Goal: Task Accomplishment & Management: Use online tool/utility

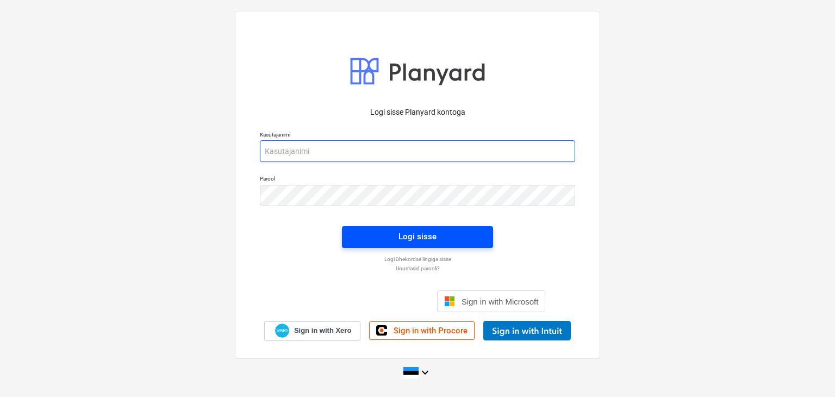
type input "[PERSON_NAME][EMAIL_ADDRESS][DOMAIN_NAME]"
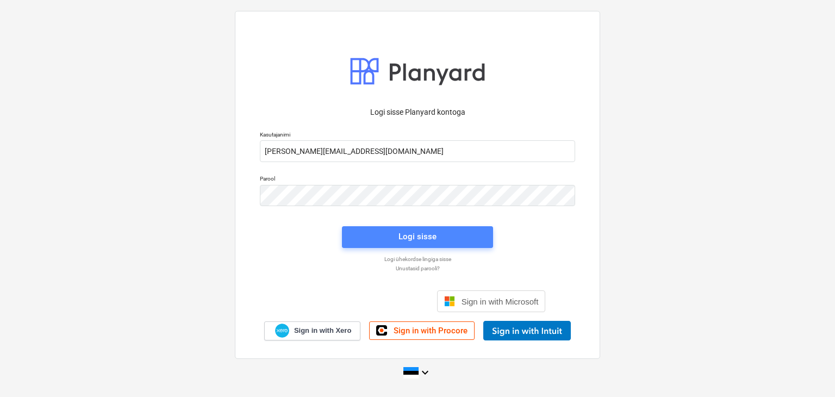
click at [402, 234] on div "Logi sisse" at bounding box center [417, 236] width 38 height 14
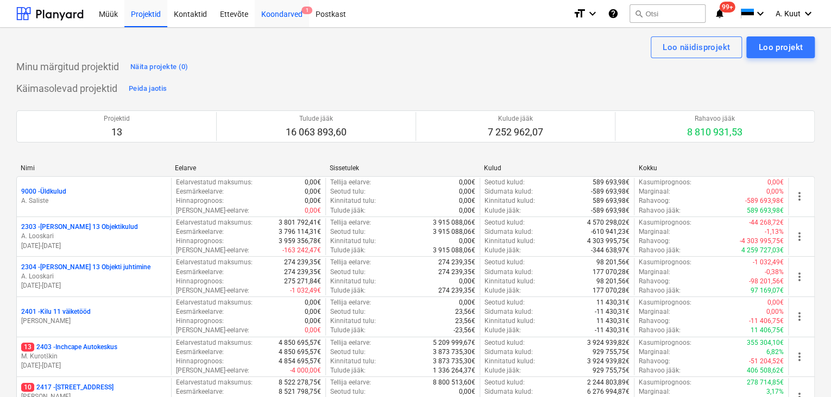
click at [279, 16] on div "Koondarved 1" at bounding box center [282, 13] width 54 height 28
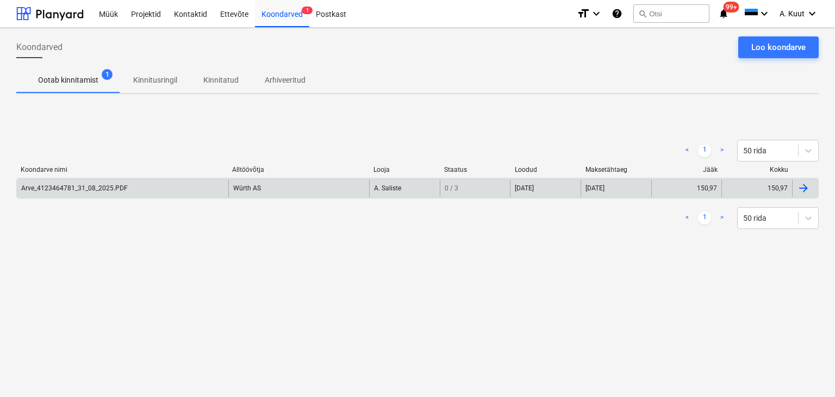
click at [104, 190] on div "Arve_4123464781_31_08_2025.PDF" at bounding box center [74, 188] width 106 height 8
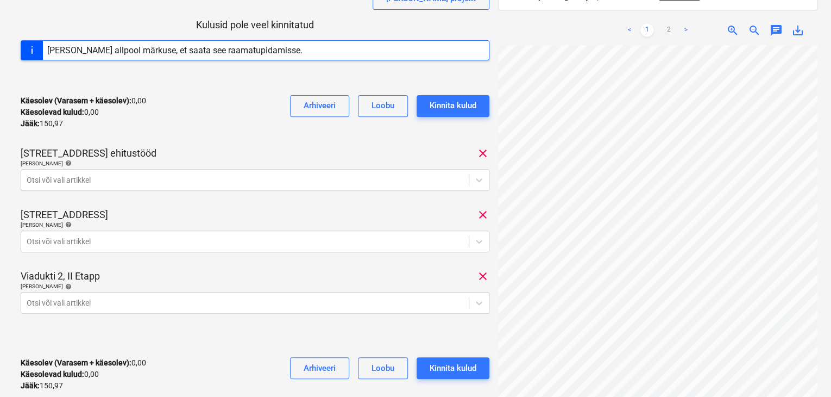
scroll to position [54, 37]
click at [754, 24] on span "zoom_out" at bounding box center [754, 30] width 13 height 13
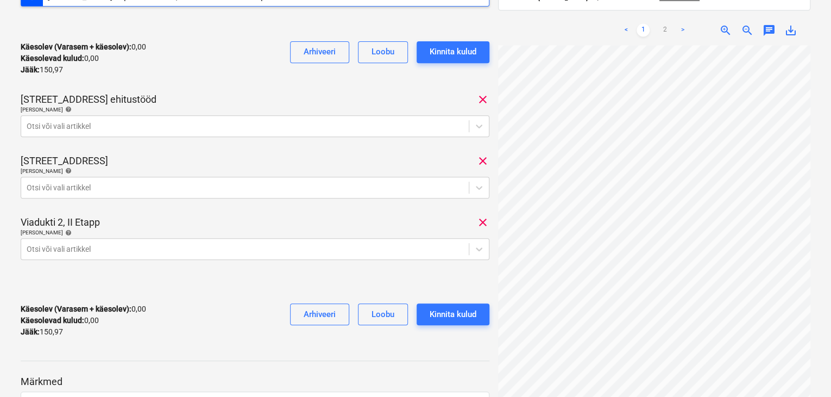
scroll to position [217, 0]
click at [664, 24] on link "2" at bounding box center [665, 30] width 13 height 13
click at [644, 24] on link "1" at bounding box center [643, 30] width 13 height 13
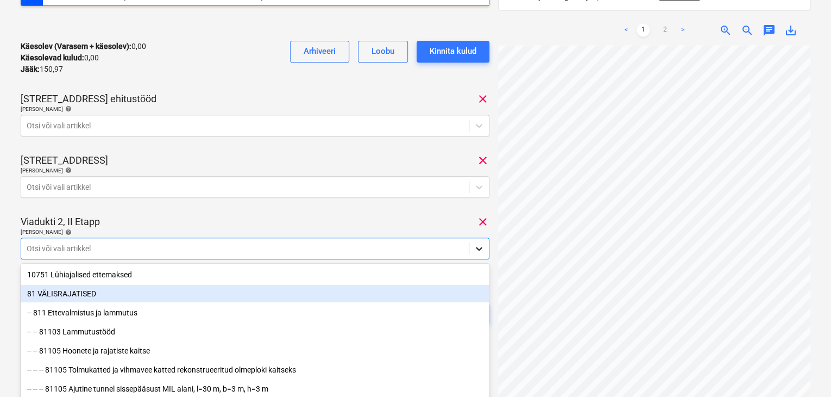
scroll to position [254, 0]
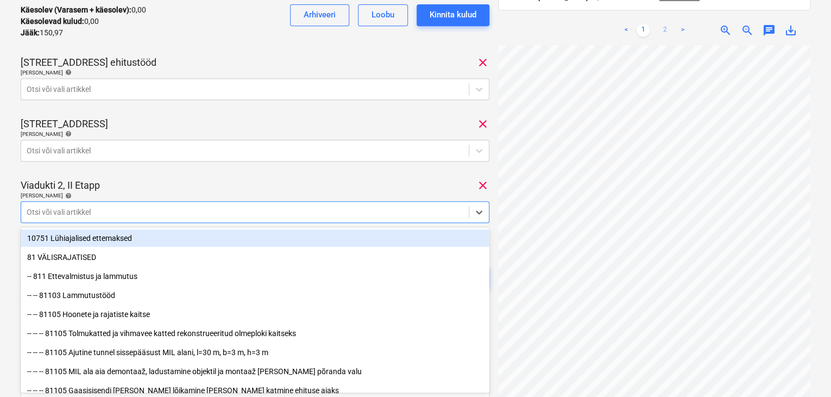
click at [666, 24] on link "2" at bounding box center [665, 30] width 13 height 13
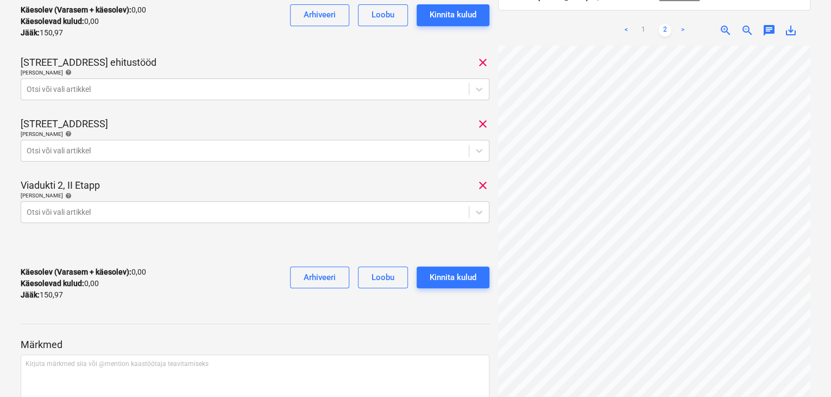
scroll to position [0, 9]
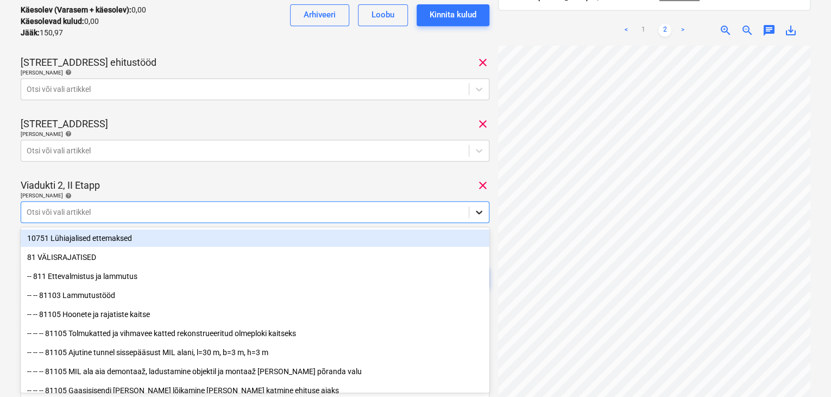
click at [476, 214] on icon at bounding box center [479, 211] width 11 height 11
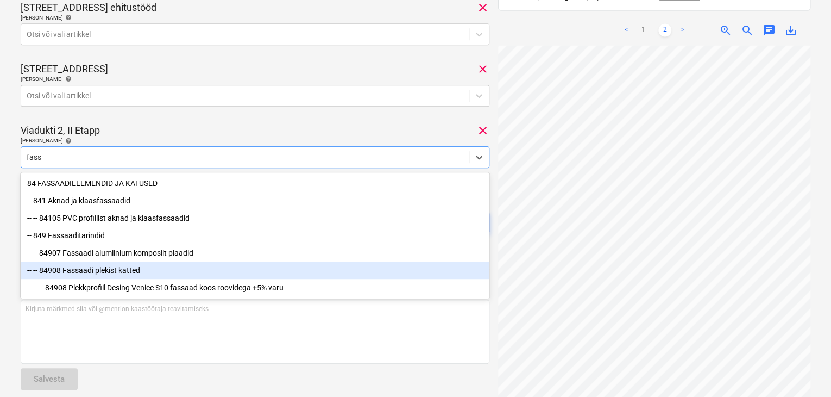
scroll to position [323, 0]
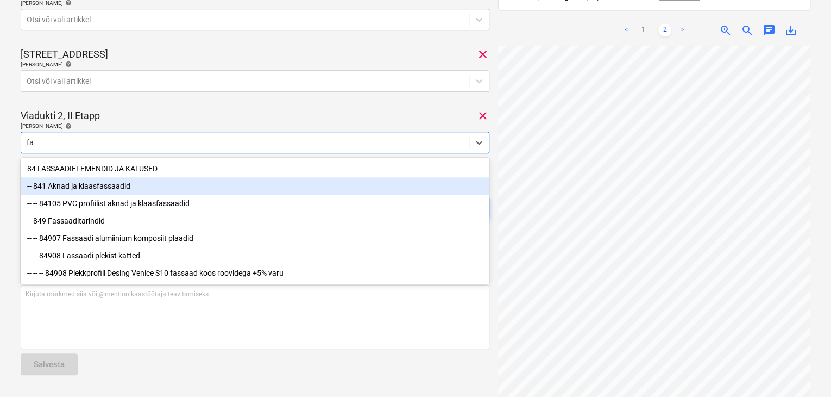
type input "f"
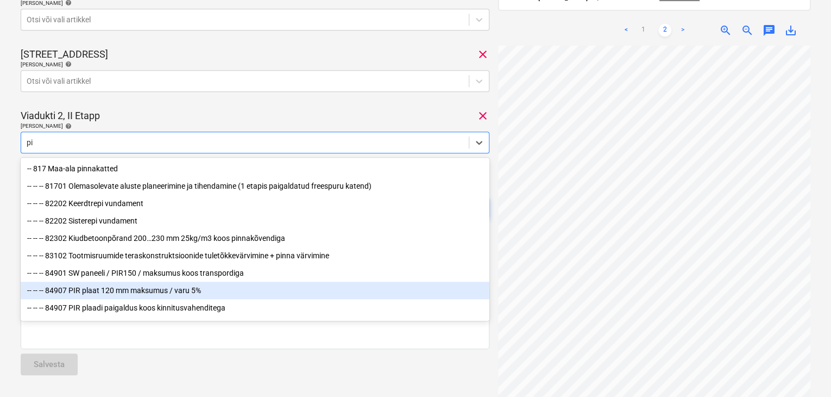
type input "p"
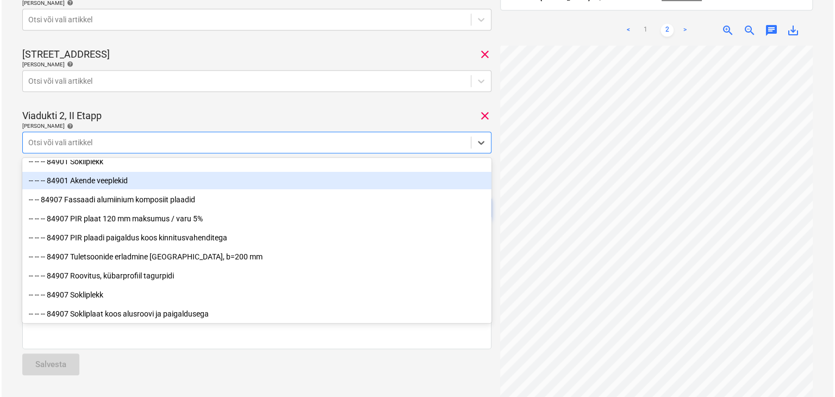
scroll to position [2173, 0]
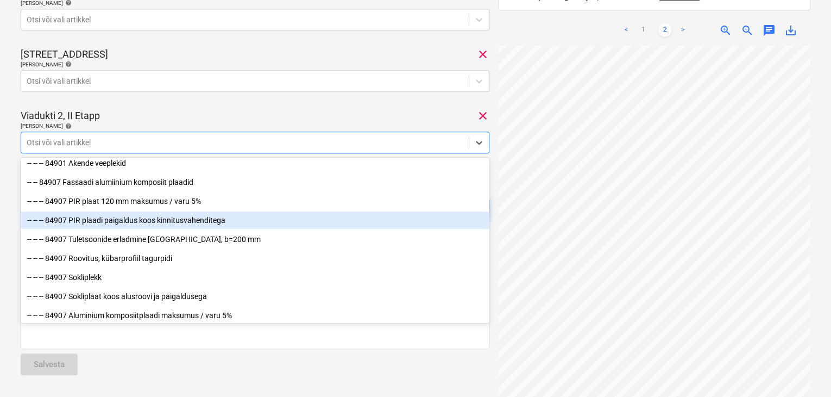
click at [110, 220] on div "-- -- -- 84907 PIR plaadi paigaldus koos kinnitusvahenditega" at bounding box center [255, 219] width 469 height 17
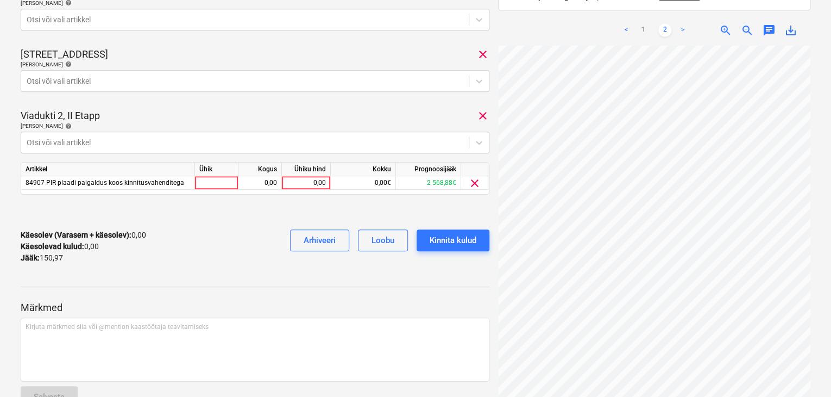
click at [276, 118] on div "Viadukti 2, II Etapp clear" at bounding box center [255, 115] width 469 height 13
click at [323, 182] on div "0,00" at bounding box center [306, 183] width 40 height 14
type input "28,90"
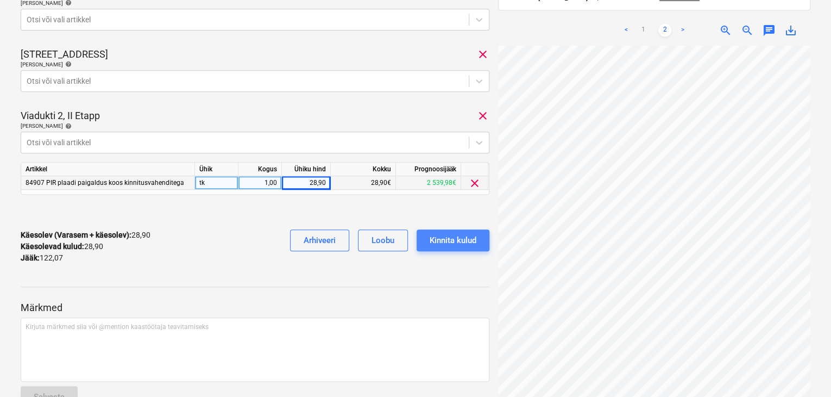
click at [459, 241] on div "Kinnita kulud" at bounding box center [453, 240] width 47 height 14
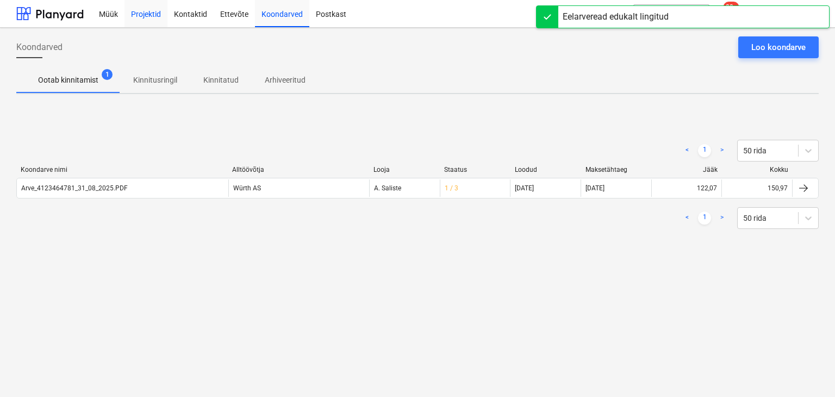
click at [154, 16] on div "Projektid" at bounding box center [145, 13] width 43 height 28
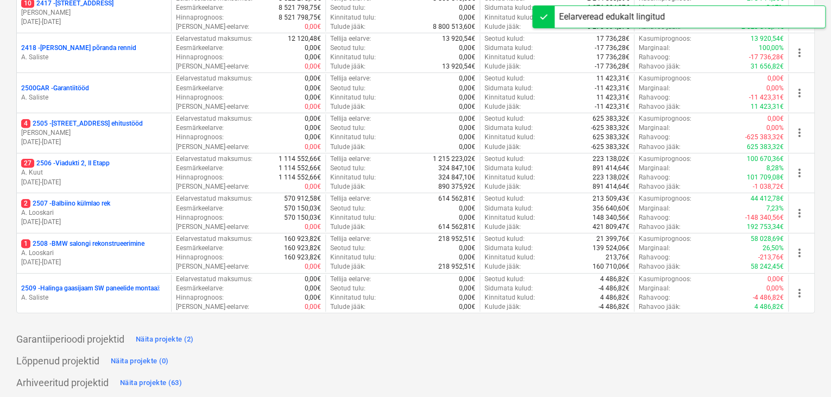
scroll to position [385, 0]
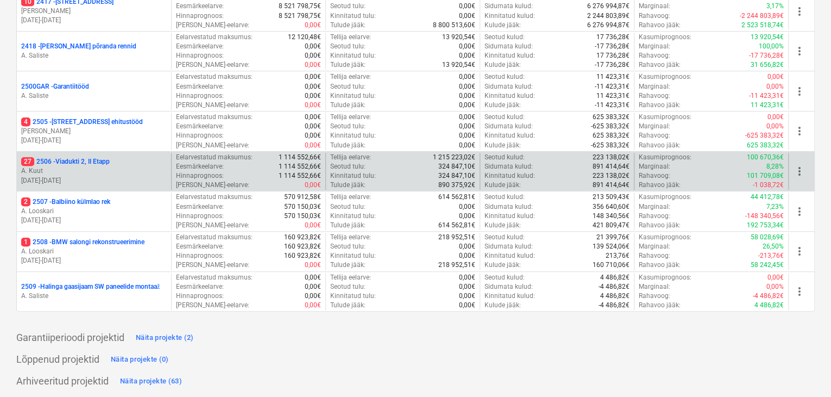
click at [68, 161] on p "27 2506 - [STREET_ADDRESS]" at bounding box center [65, 161] width 89 height 9
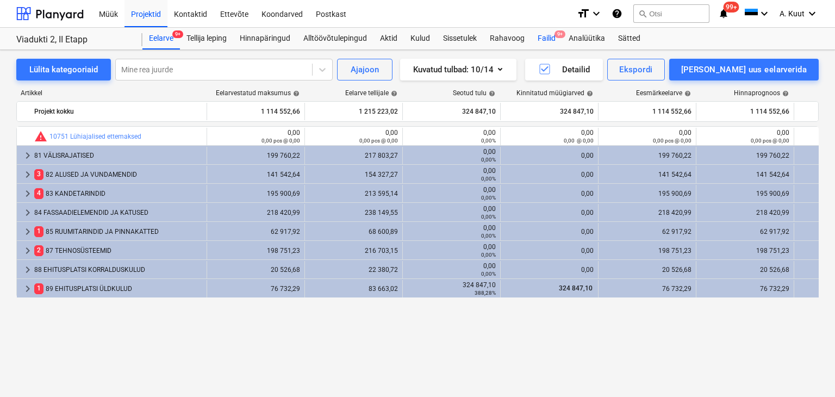
click at [548, 36] on div "Failid 9+" at bounding box center [546, 39] width 31 height 22
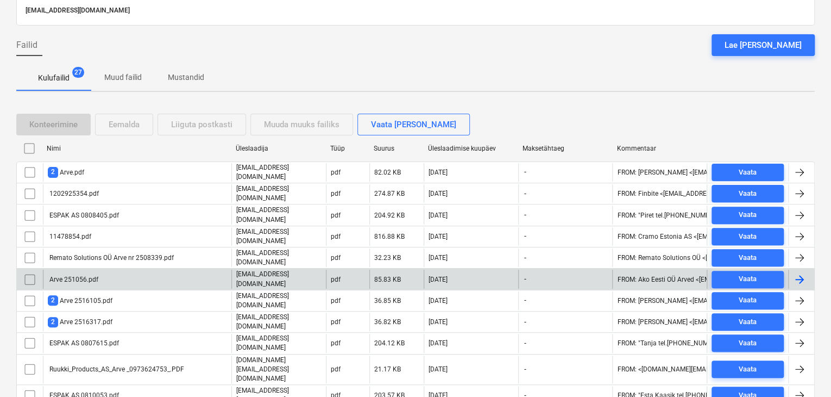
scroll to position [109, 0]
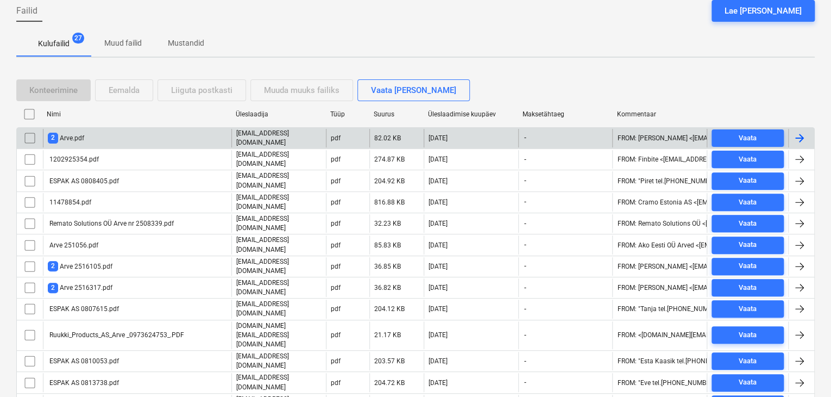
click at [85, 135] on div "2 Arve.pdf" at bounding box center [137, 138] width 189 height 18
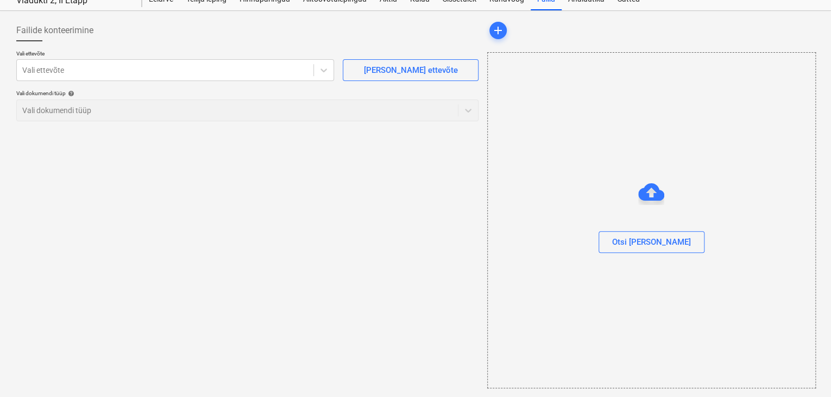
scroll to position [39, 0]
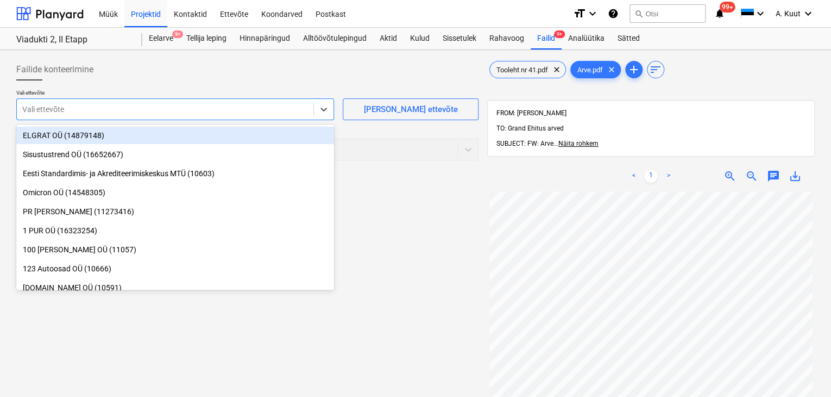
click at [143, 109] on div at bounding box center [165, 109] width 286 height 11
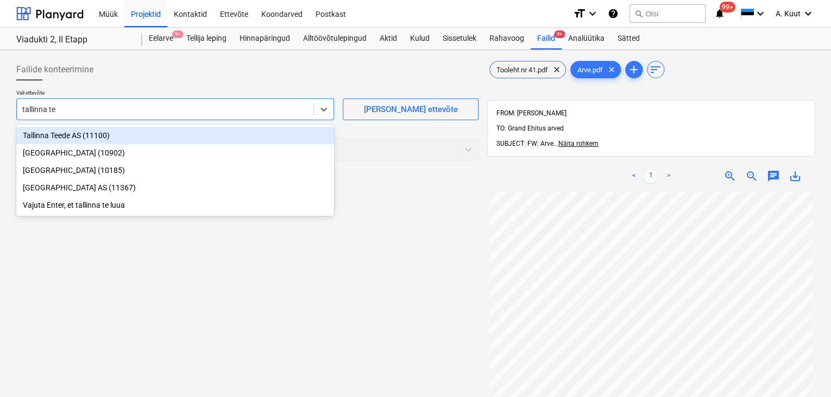
type input "tallinna tee"
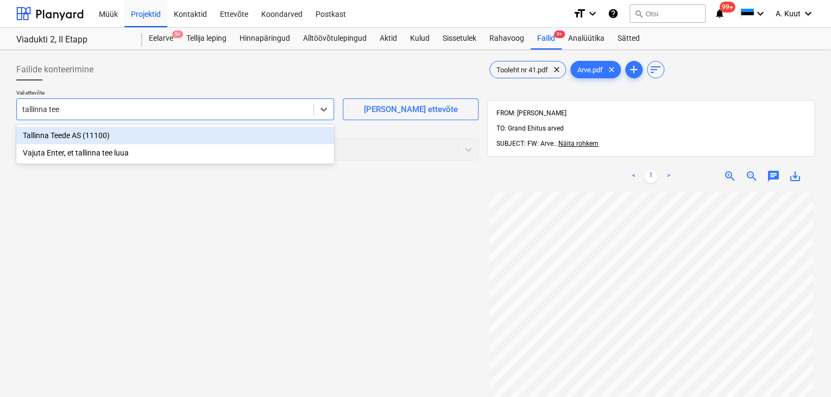
click at [37, 136] on div "Tallinna Teede AS (11100)" at bounding box center [175, 135] width 318 height 17
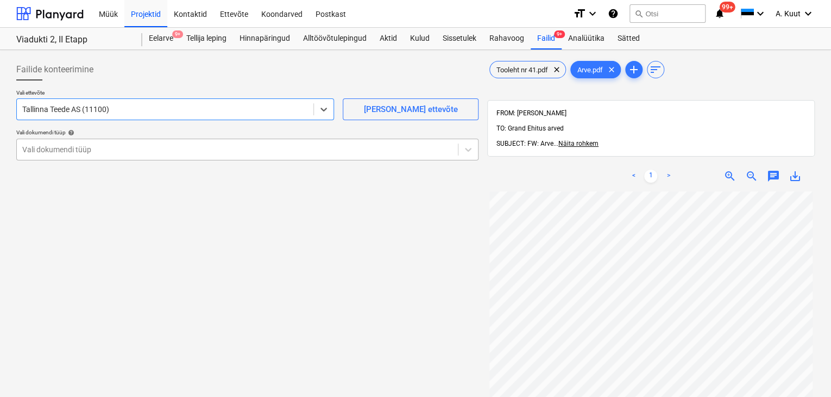
click at [47, 149] on div at bounding box center [237, 149] width 430 height 11
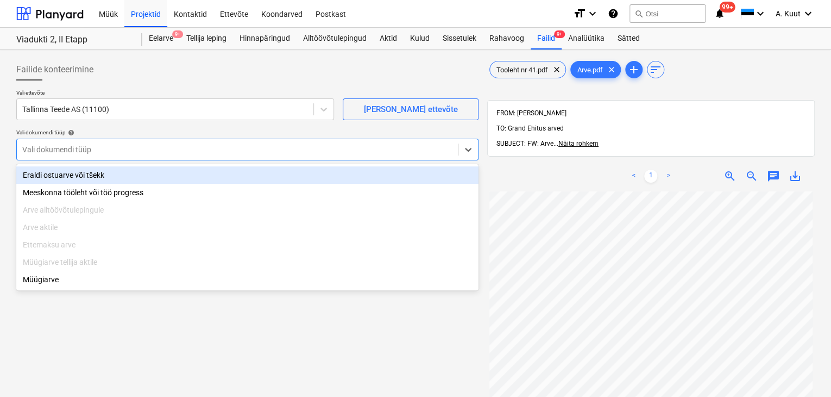
click at [54, 175] on div "Eraldi ostuarve või tšekk" at bounding box center [247, 174] width 462 height 17
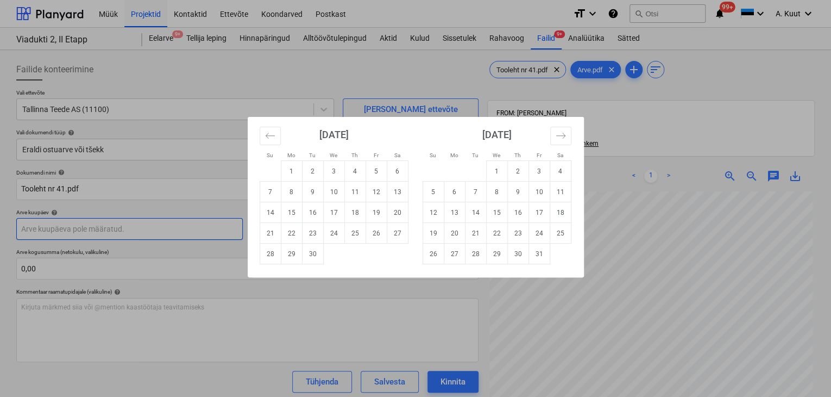
click at [65, 227] on body "Müük Projektid Kontaktid Ettevõte Koondarved Postkast format_size keyboard_arro…" at bounding box center [415, 198] width 831 height 397
click at [267, 130] on button "Move backward to switch to the previous month." at bounding box center [270, 136] width 21 height 18
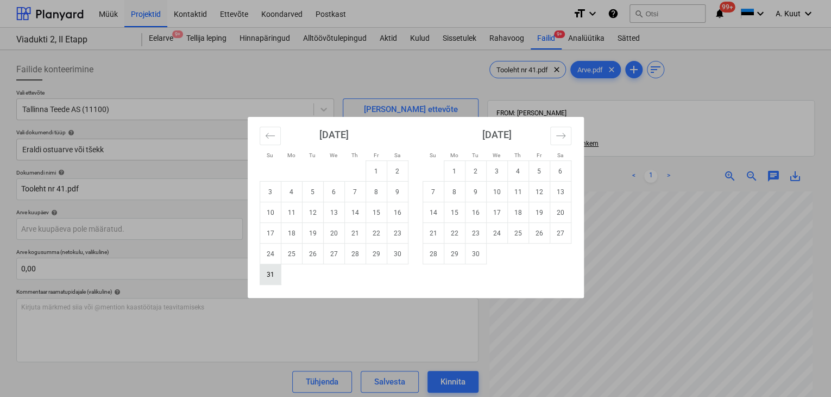
click at [268, 278] on td "31" at bounding box center [270, 274] width 21 height 21
type input "[DATE]"
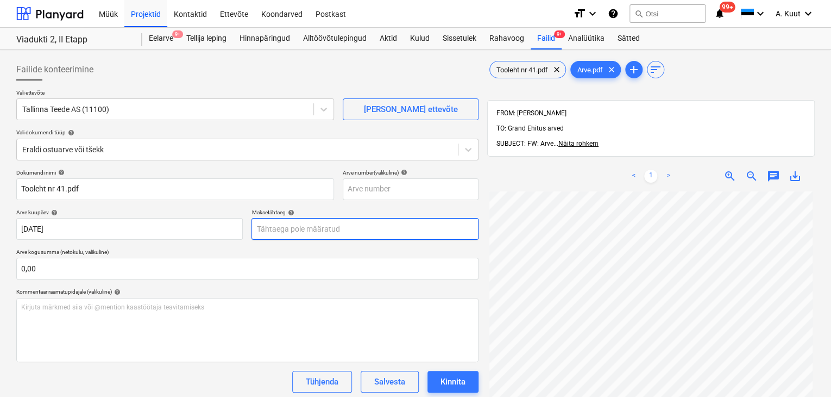
click at [269, 231] on body "Müük Projektid Kontaktid Ettevõte Koondarved Postkast format_size keyboard_arro…" at bounding box center [415, 198] width 831 height 397
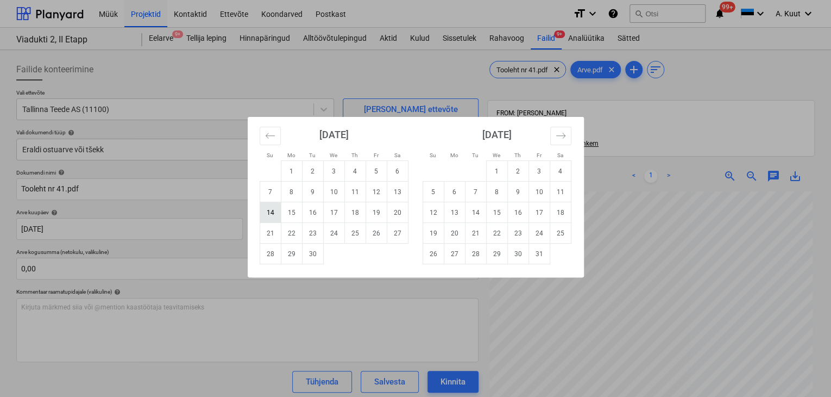
click at [273, 214] on td "14" at bounding box center [270, 212] width 21 height 21
type input "[DATE]"
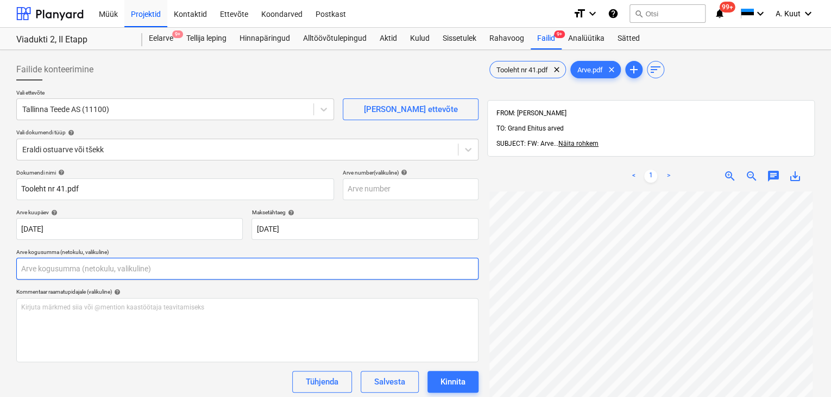
click at [60, 266] on input "text" at bounding box center [247, 269] width 462 height 22
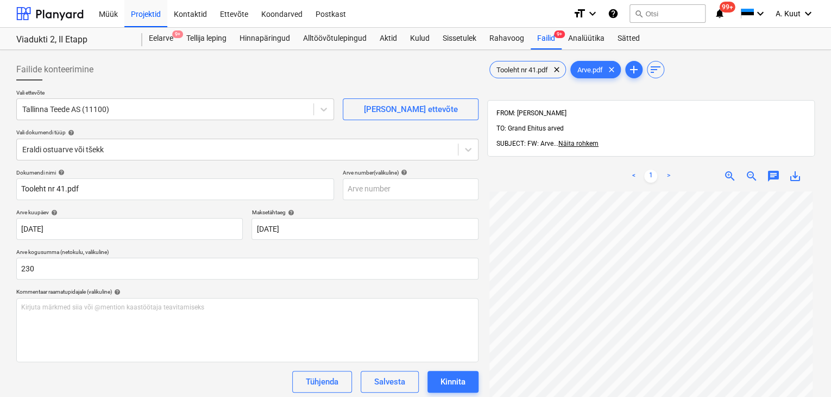
type input "230,00"
click at [81, 372] on div "Tühjenda Salvesta Kinnita" at bounding box center [247, 382] width 462 height 22
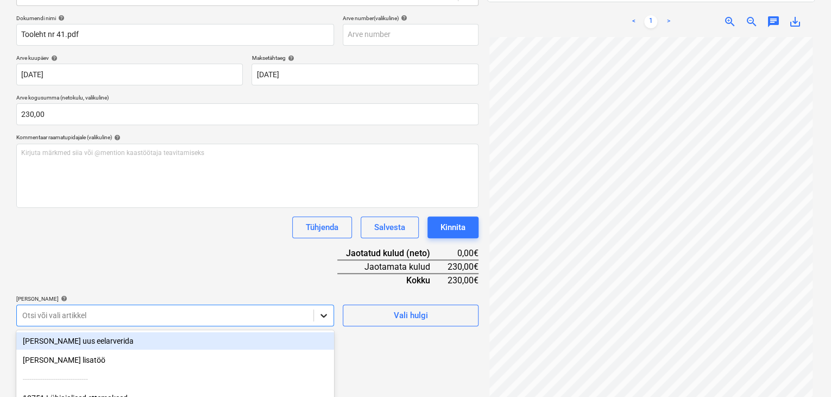
scroll to position [253, 0]
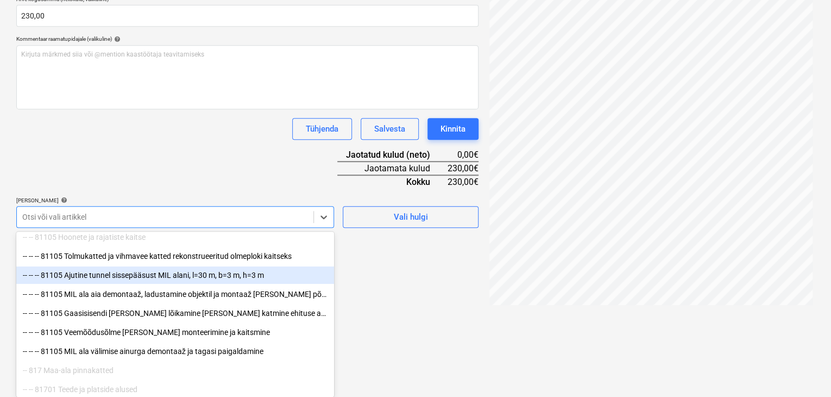
scroll to position [163, 0]
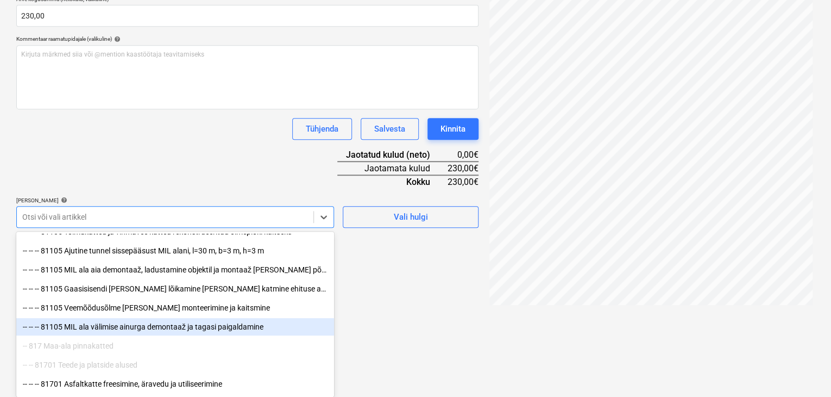
click at [168, 327] on div "-- -- -- 81105 MIL ala välimise ainurga demontaaž ja tagasi paigaldamine" at bounding box center [175, 326] width 318 height 17
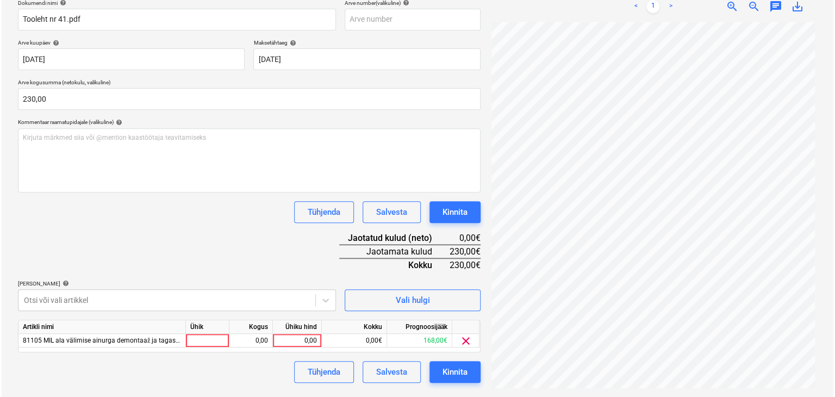
scroll to position [164, 0]
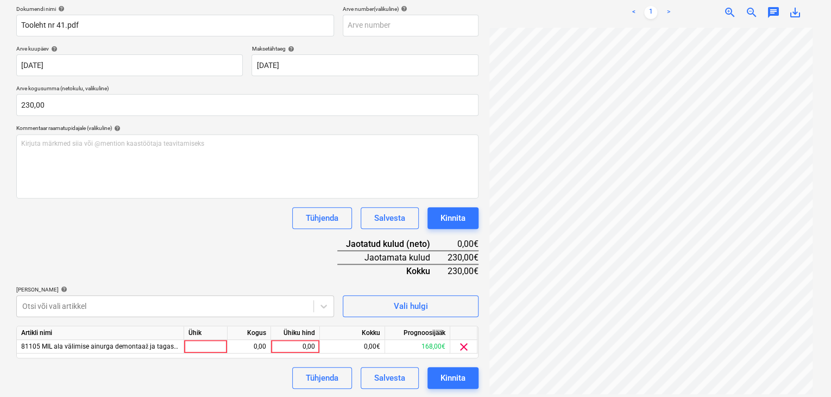
click at [226, 153] on div "Dokumendi nimi help Tooleht nr 41.pdf Arve number (valikuline) help Arve kuupäe…" at bounding box center [247, 196] width 462 height 383
click at [313, 345] on div "0,00" at bounding box center [295, 347] width 40 height 14
type input "230"
click at [254, 383] on div "Tühjenda Salvesta Kinnita" at bounding box center [247, 378] width 462 height 22
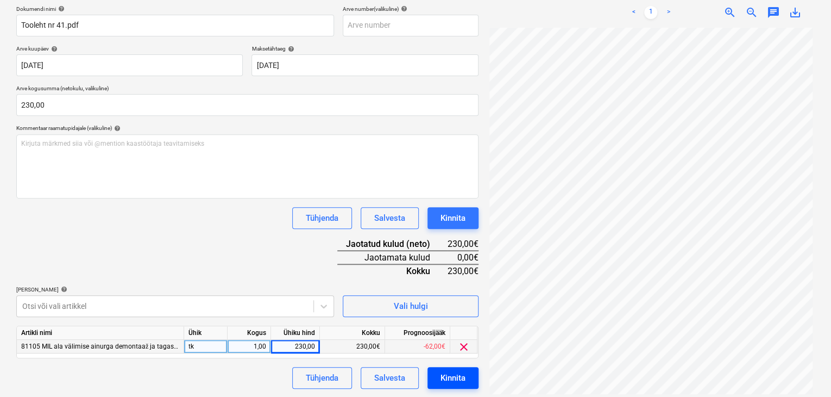
click at [456, 376] on div "Kinnita" at bounding box center [453, 378] width 25 height 14
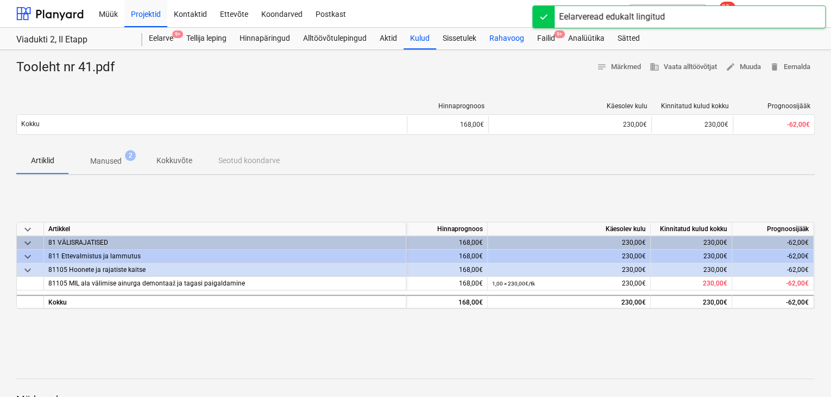
drag, startPoint x: 541, startPoint y: 39, endPoint x: 526, endPoint y: 47, distance: 16.3
click at [541, 39] on div "Failid 9+" at bounding box center [546, 39] width 31 height 22
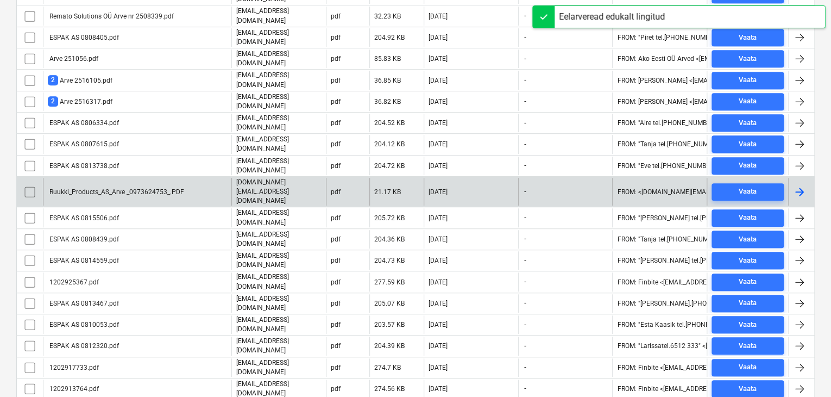
scroll to position [338, 0]
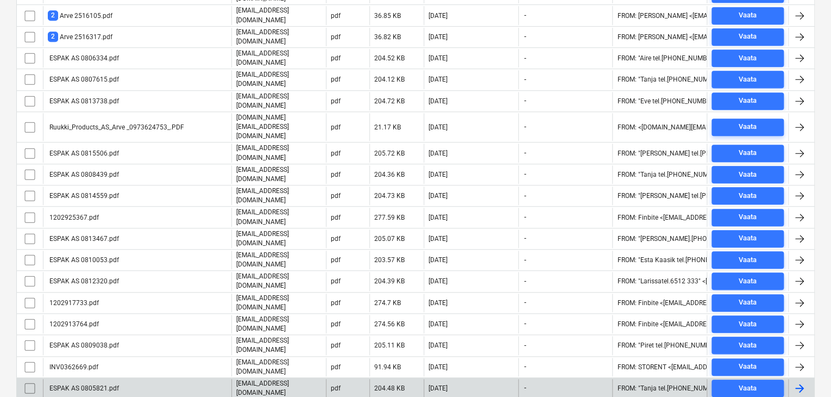
click at [117, 379] on div "ESPAK AS 0805821.pdf" at bounding box center [137, 388] width 189 height 18
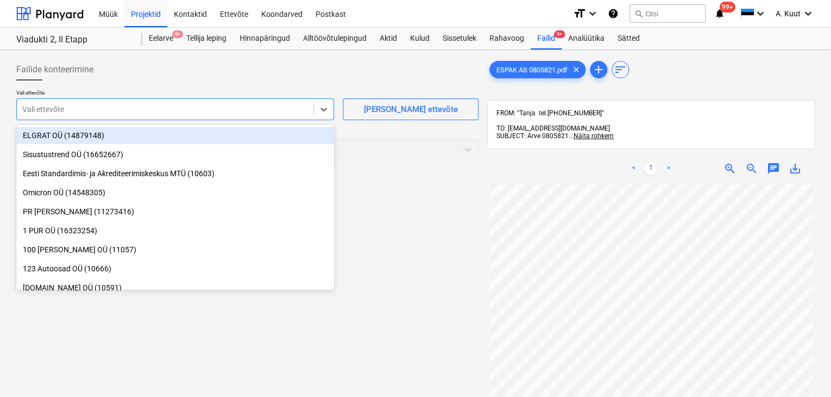
click at [46, 108] on div at bounding box center [165, 109] width 286 height 11
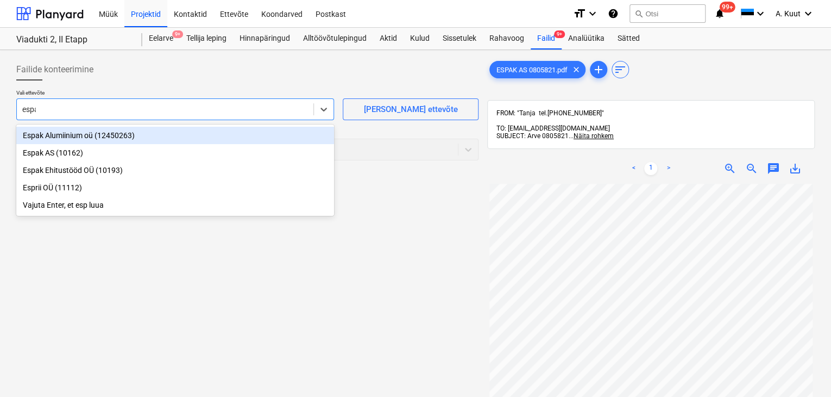
type input "espak"
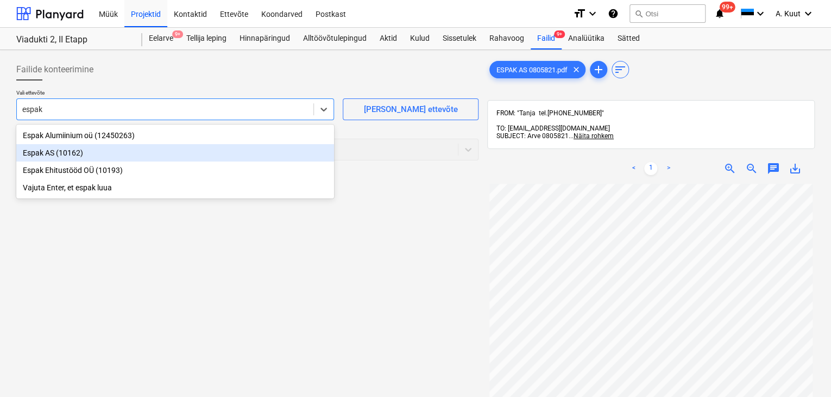
click at [32, 152] on div "Espak AS (10162)" at bounding box center [175, 152] width 318 height 17
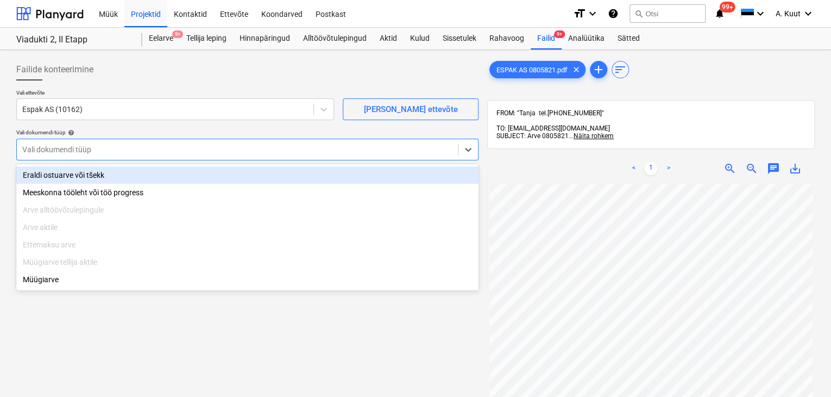
click at [66, 148] on div at bounding box center [237, 149] width 430 height 11
click at [73, 172] on div "Eraldi ostuarve või tšekk" at bounding box center [247, 174] width 462 height 17
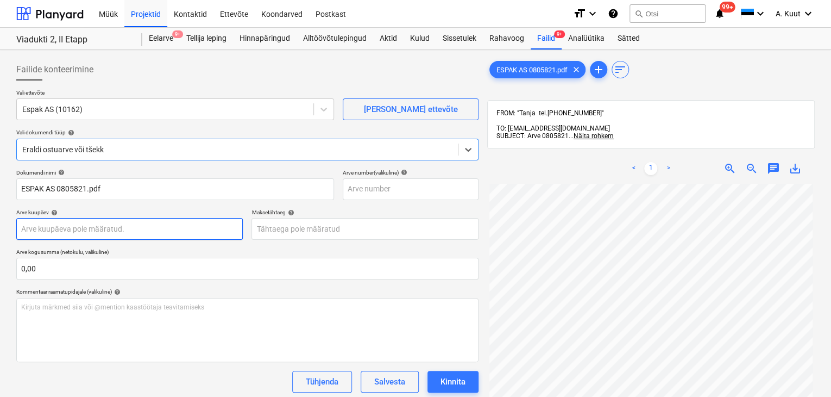
click at [61, 232] on body "Müük Projektid Kontaktid Ettevõte Koondarved Postkast format_size keyboard_arro…" at bounding box center [415, 198] width 831 height 397
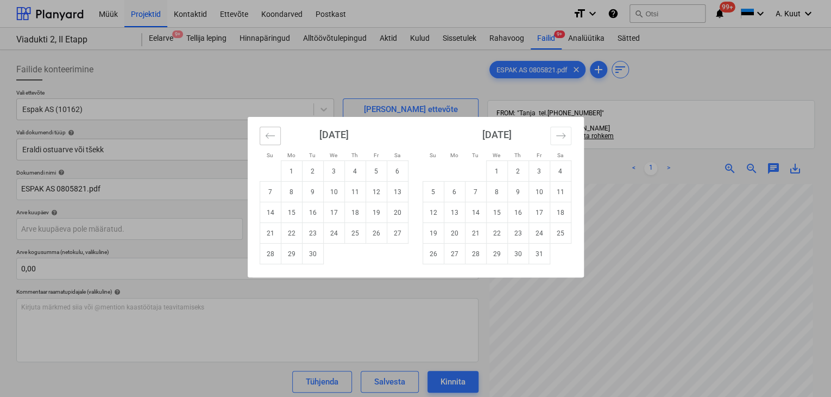
click at [273, 140] on icon "Move backward to switch to the previous month." at bounding box center [270, 135] width 10 height 10
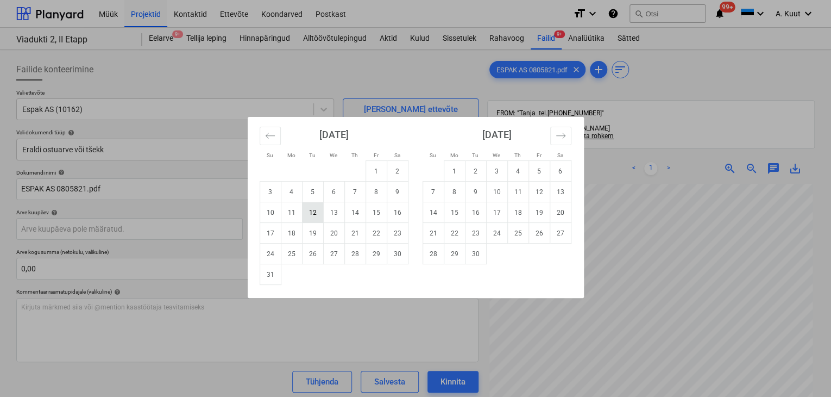
click at [305, 216] on td "12" at bounding box center [312, 212] width 21 height 21
type input "[DATE]"
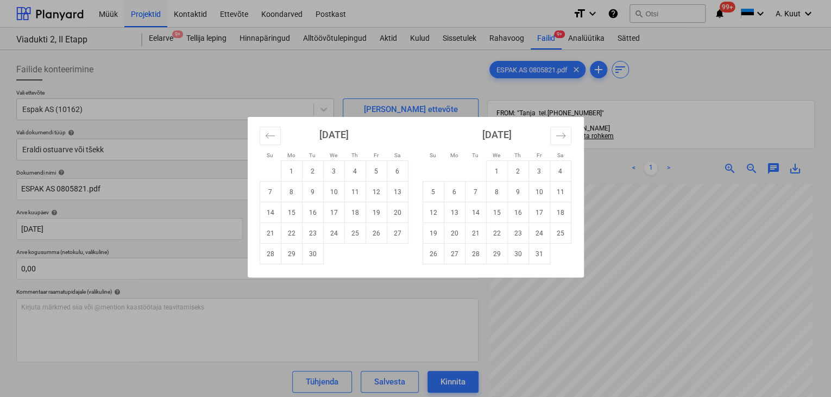
click at [311, 224] on body "Müük Projektid Kontaktid Ettevõte Koondarved Postkast format_size keyboard_arro…" at bounding box center [415, 198] width 831 height 397
click at [352, 194] on td "11" at bounding box center [354, 191] width 21 height 21
type input "[DATE]"
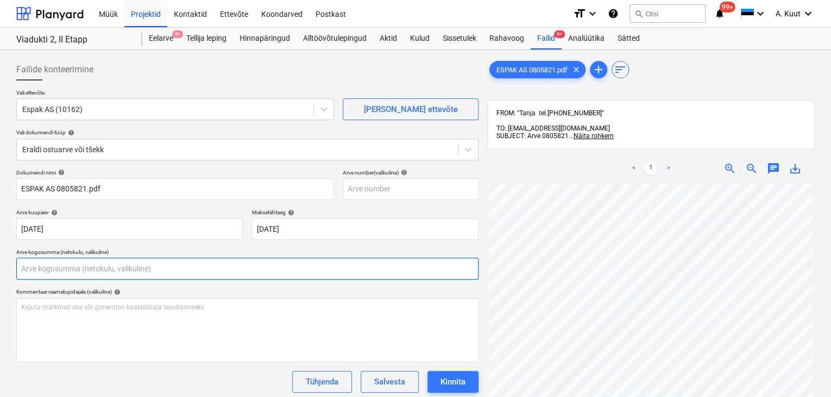
click at [87, 268] on input "text" at bounding box center [247, 269] width 462 height 22
type input "7,91"
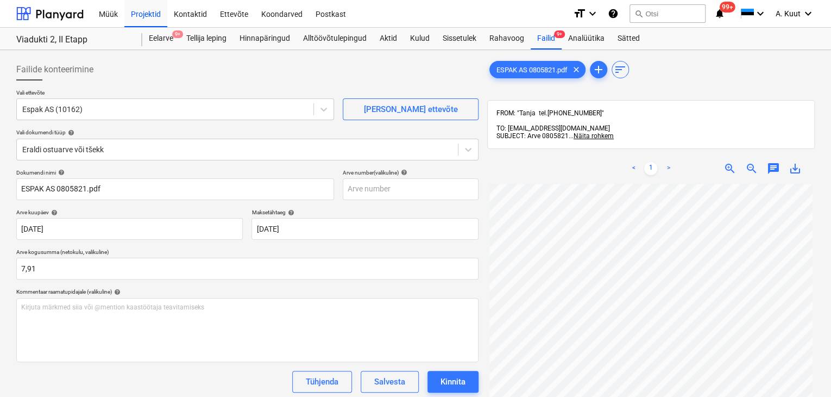
click at [102, 371] on div "Tühjenda Salvesta Kinnita" at bounding box center [247, 382] width 462 height 22
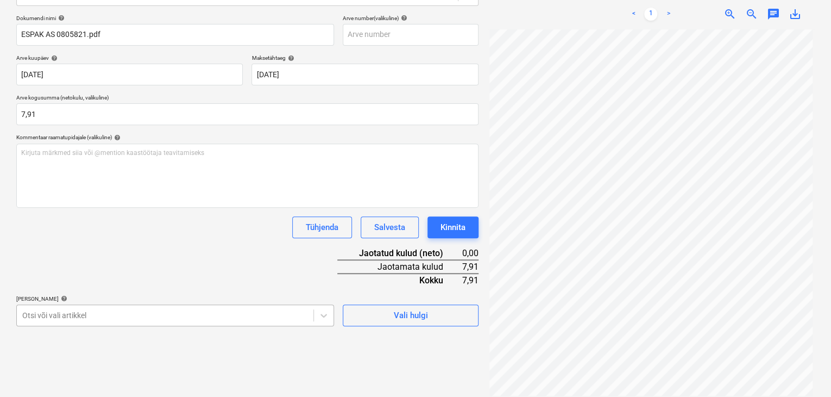
scroll to position [253, 0]
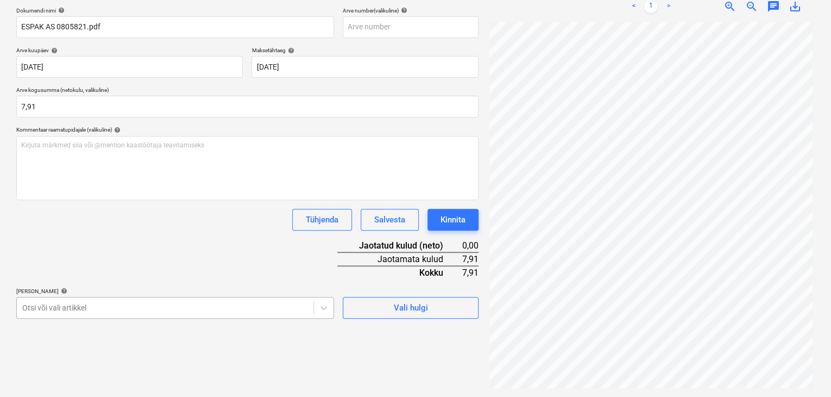
click at [174, 235] on body "Müük Projektid Kontaktid Ettevõte Koondarved Postkast format_size keyboard_arro…" at bounding box center [415, 36] width 831 height 397
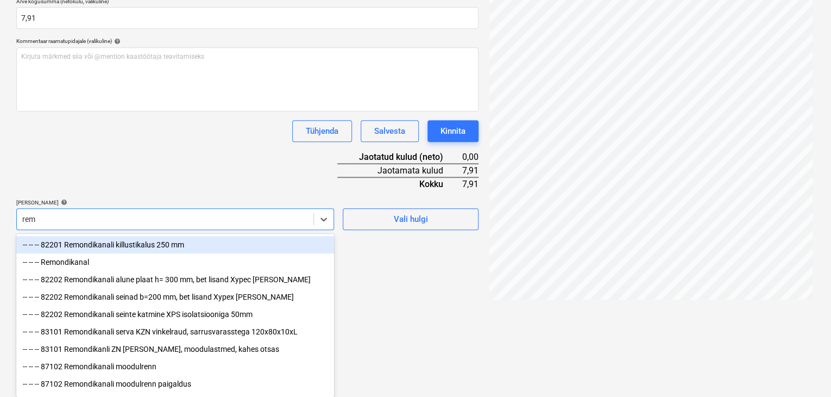
scroll to position [250, 0]
type input "[PERSON_NAME]"
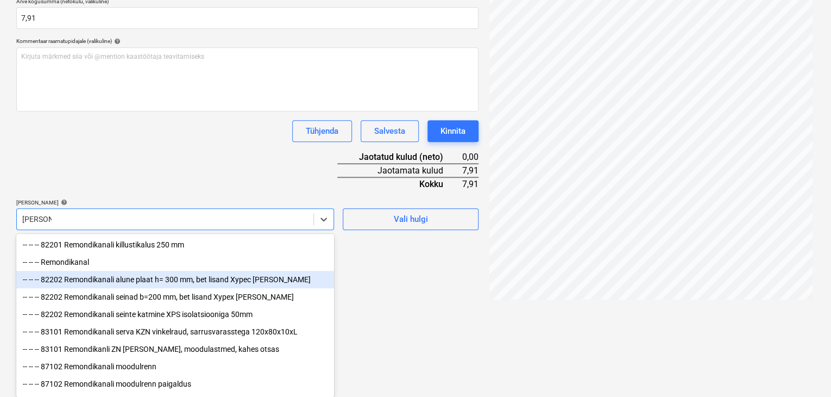
click at [100, 280] on div "-- -- -- 82202 Remondikanali alune plaat h= 300 mm, bet lisand Xypec [PERSON_NA…" at bounding box center [175, 279] width 318 height 17
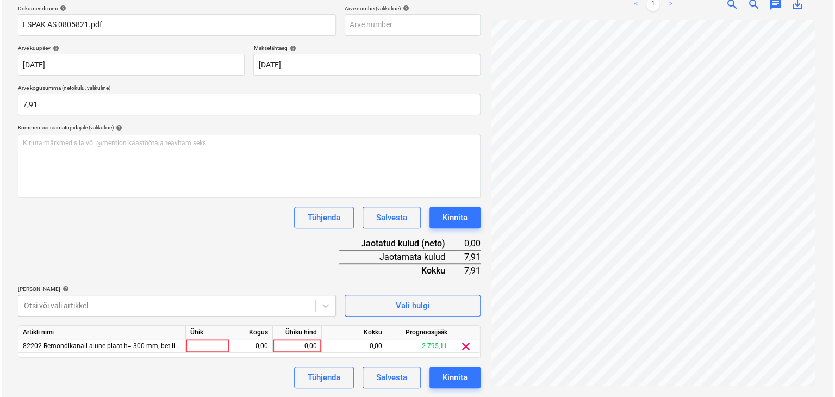
scroll to position [164, 0]
click at [185, 182] on div "Dokumendi nimi help ESPAK AS 0805821.pdf Arve number (valikuline) help Arve kuu…" at bounding box center [247, 196] width 462 height 383
click at [313, 348] on div "0,00" at bounding box center [295, 347] width 40 height 14
type input "7,91"
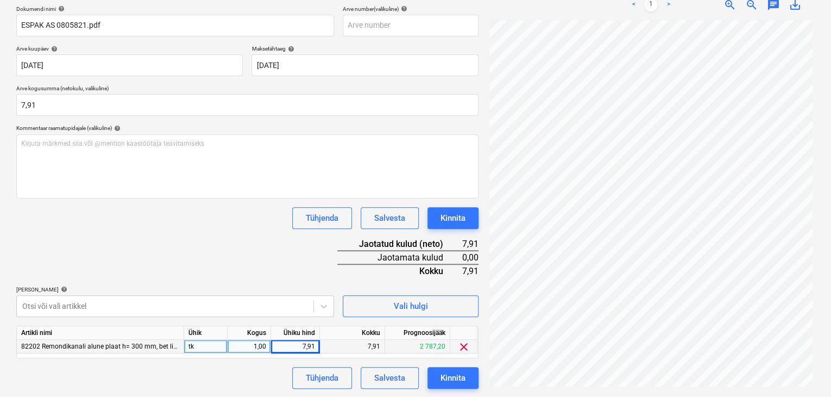
click at [256, 243] on div "Dokumendi nimi help ESPAK AS 0805821.pdf Arve number (valikuline) help Arve kuu…" at bounding box center [247, 196] width 462 height 383
click at [465, 377] on div "Kinnita" at bounding box center [453, 378] width 25 height 14
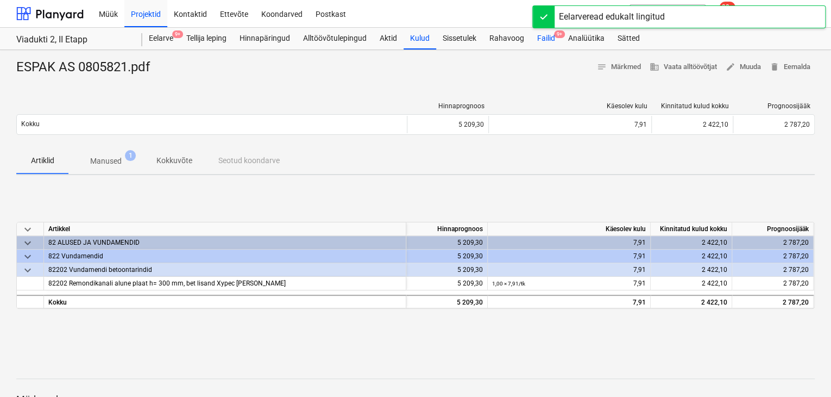
click at [549, 36] on div "Failid 9+" at bounding box center [546, 39] width 31 height 22
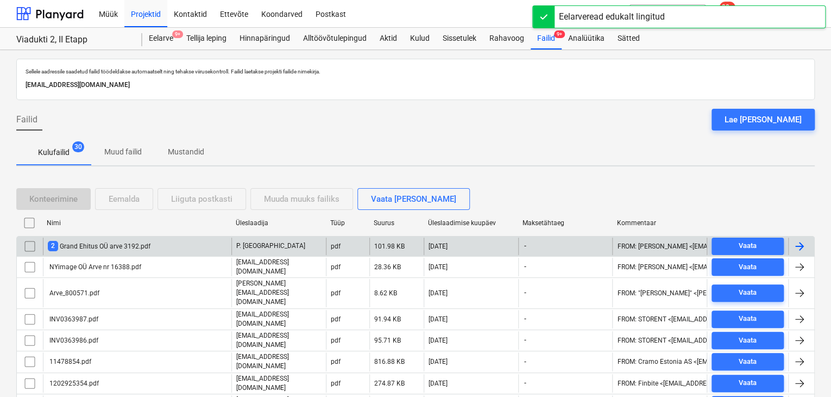
scroll to position [54, 0]
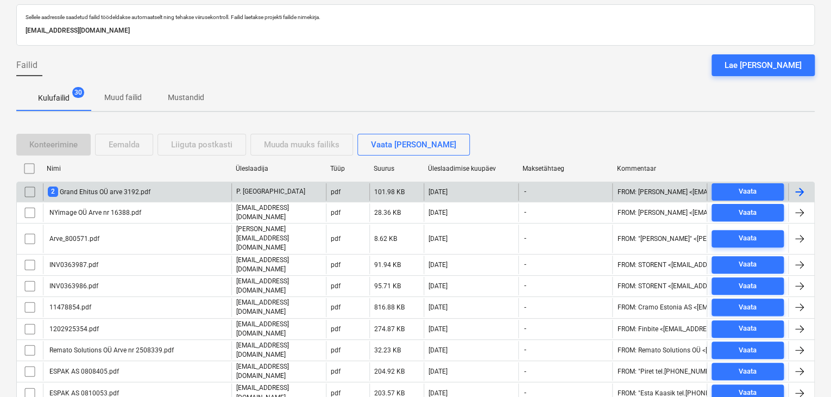
click at [95, 192] on div "2 Grand Ehitus OÜ arve 3192.pdf" at bounding box center [99, 191] width 103 height 10
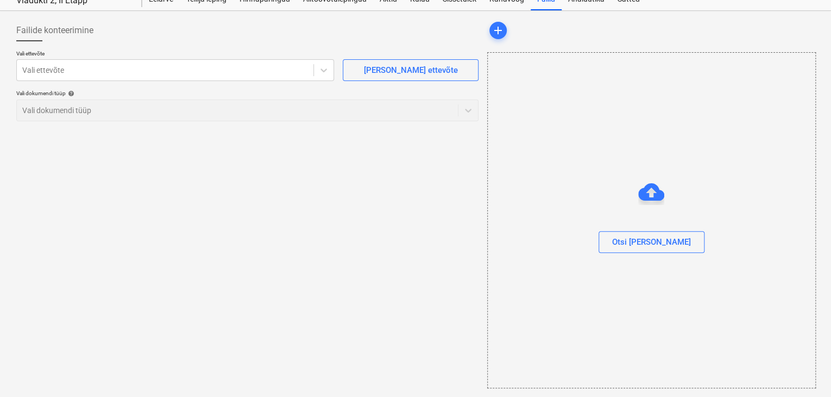
scroll to position [39, 0]
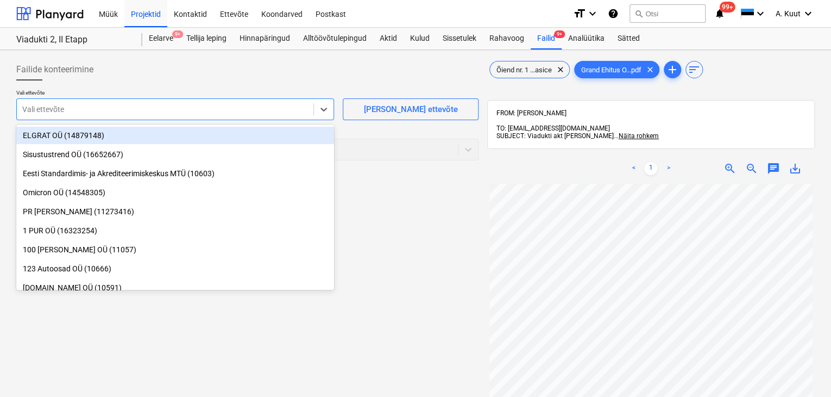
click at [96, 111] on div at bounding box center [165, 109] width 286 height 11
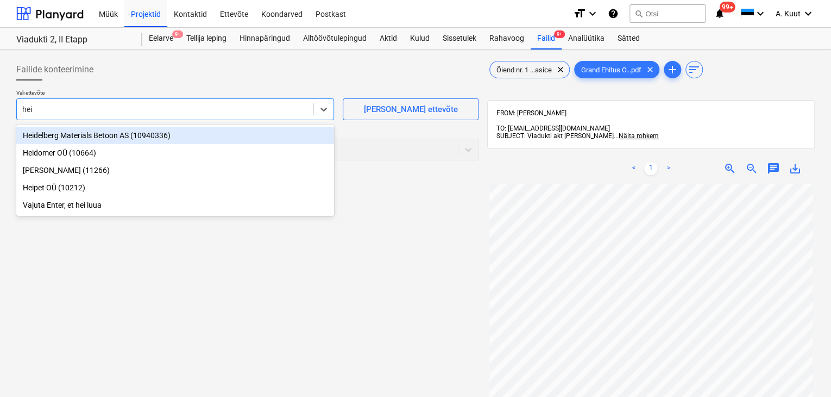
type input "heip"
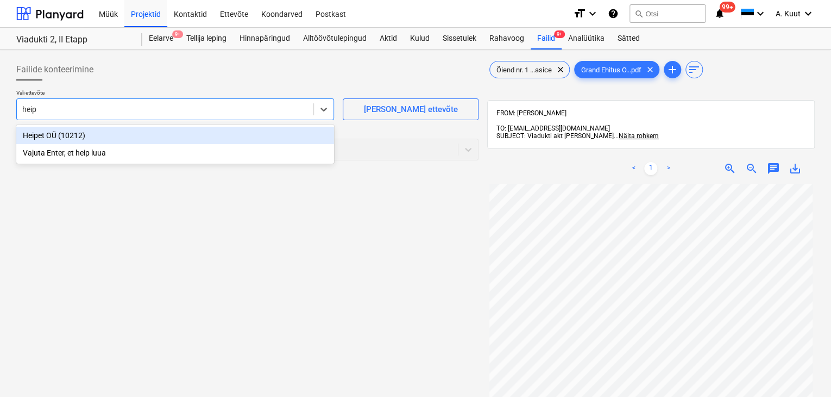
click at [41, 136] on div "Heipet OÜ (10212)" at bounding box center [175, 135] width 318 height 17
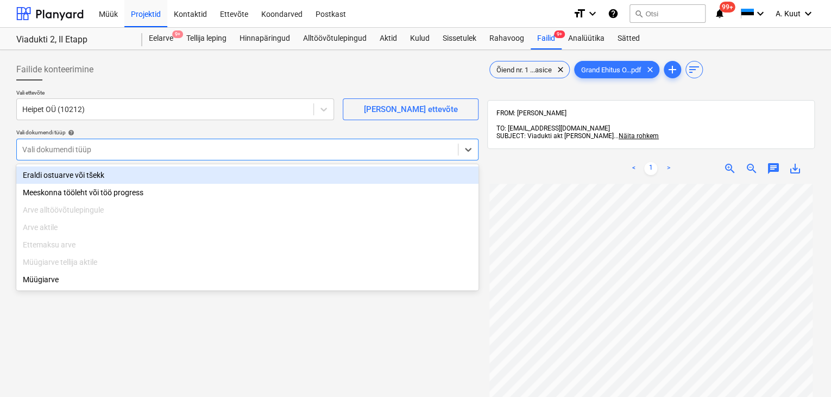
click at [46, 150] on div at bounding box center [237, 149] width 430 height 11
click at [47, 179] on div "Eraldi ostuarve või tšekk" at bounding box center [247, 174] width 462 height 17
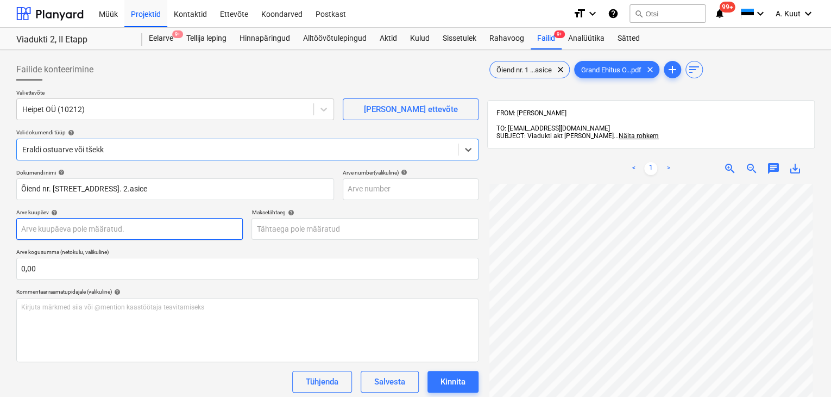
click at [70, 229] on body "Müük Projektid Kontaktid Ettevõte Koondarved Postkast format_size keyboard_arro…" at bounding box center [415, 198] width 831 height 397
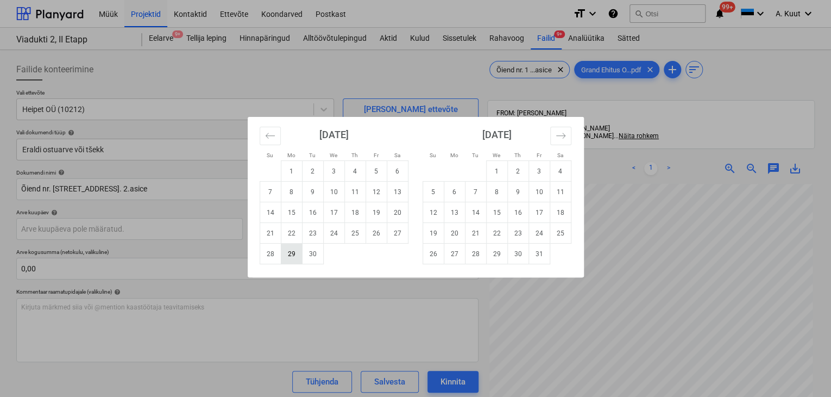
click at [291, 255] on td "29" at bounding box center [291, 253] width 21 height 21
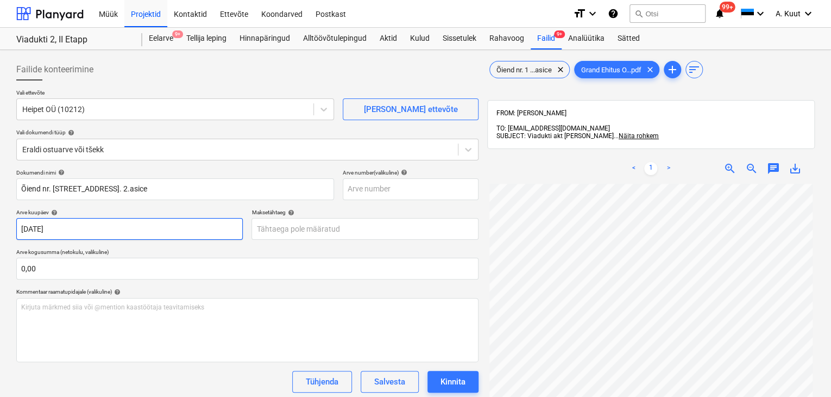
click at [85, 229] on body "Müük Projektid Kontaktid Ettevõte Koondarved Postkast format_size keyboard_arro…" at bounding box center [415, 198] width 831 height 397
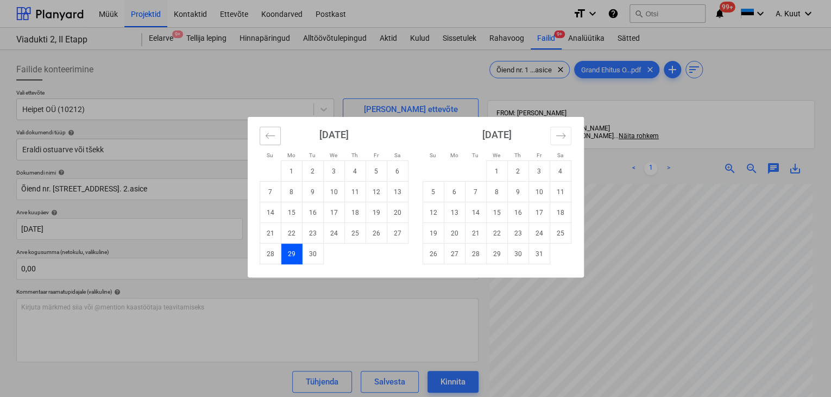
click at [265, 134] on icon "Move backward to switch to the previous month." at bounding box center [270, 135] width 10 height 10
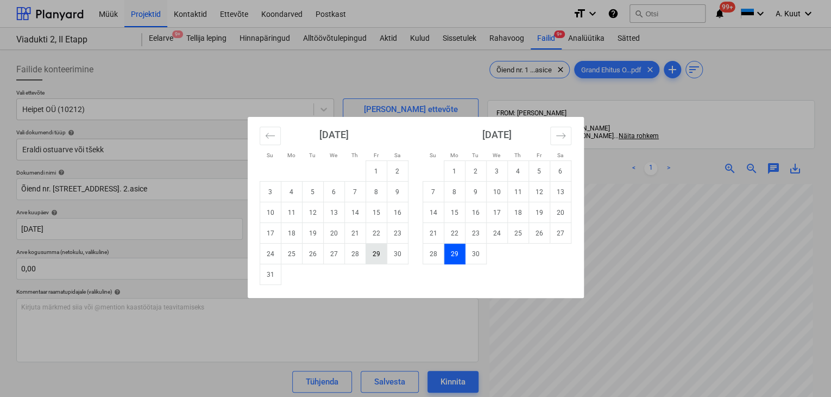
click at [377, 254] on td "29" at bounding box center [376, 253] width 21 height 21
type input "[DATE]"
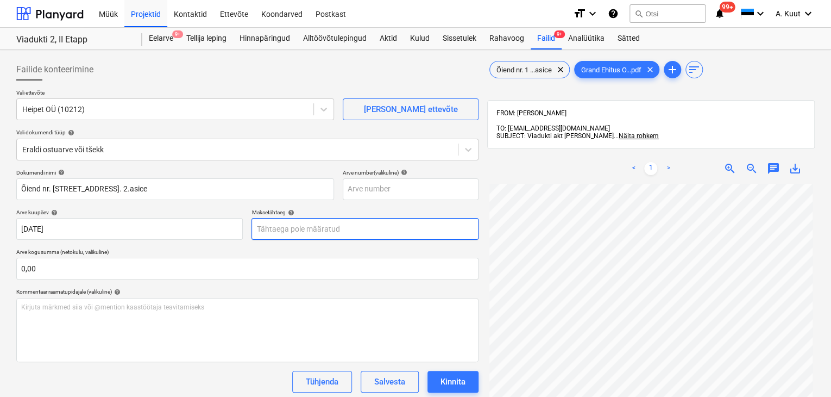
click at [278, 233] on body "Müük Projektid Kontaktid Ettevõte Koondarved Postkast format_size keyboard_arro…" at bounding box center [415, 198] width 831 height 397
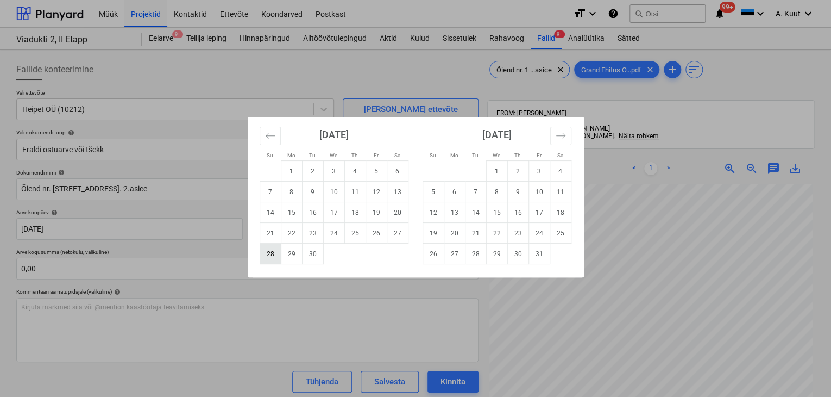
click at [272, 253] on td "28" at bounding box center [270, 253] width 21 height 21
type input "[DATE]"
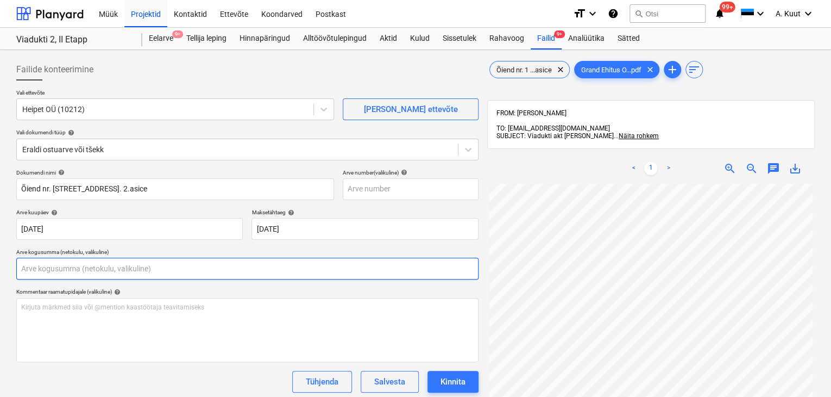
click at [76, 265] on input "text" at bounding box center [247, 269] width 462 height 22
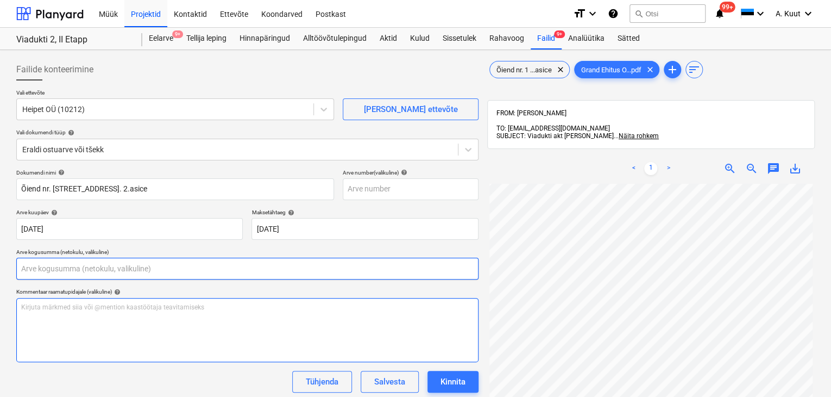
scroll to position [99, 0]
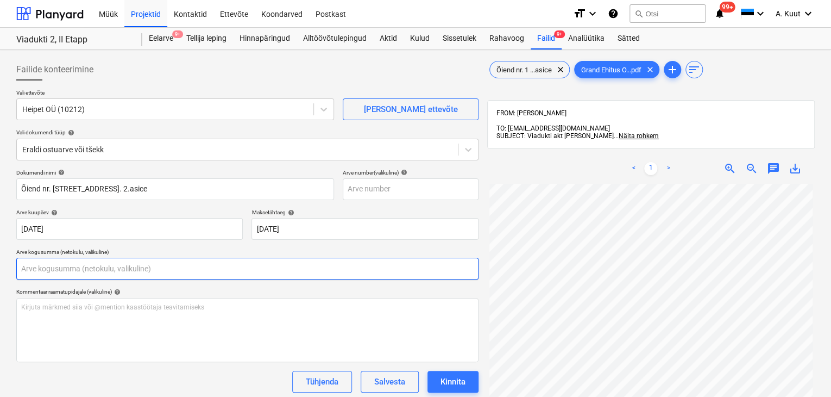
click at [45, 267] on input "text" at bounding box center [247, 269] width 462 height 22
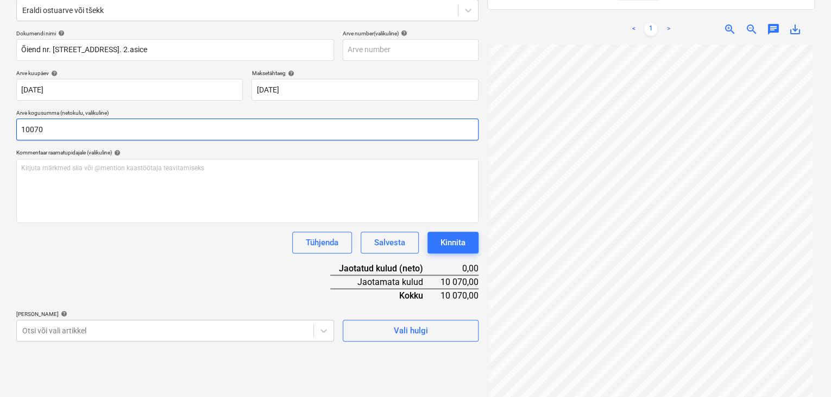
scroll to position [154, 0]
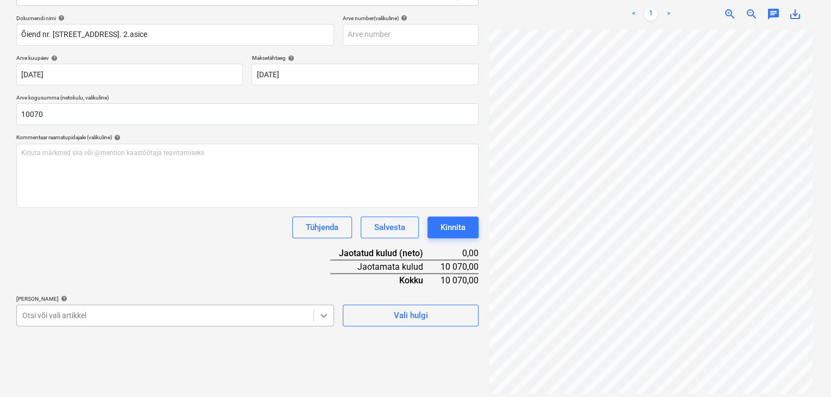
type input "10 070,00"
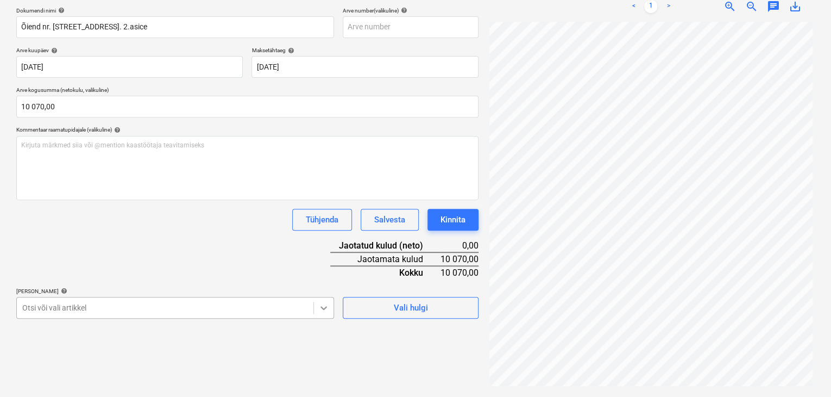
click at [324, 235] on body "Müük Projektid Kontaktid Ettevõte Koondarved Postkast format_size keyboard_arro…" at bounding box center [415, 36] width 831 height 397
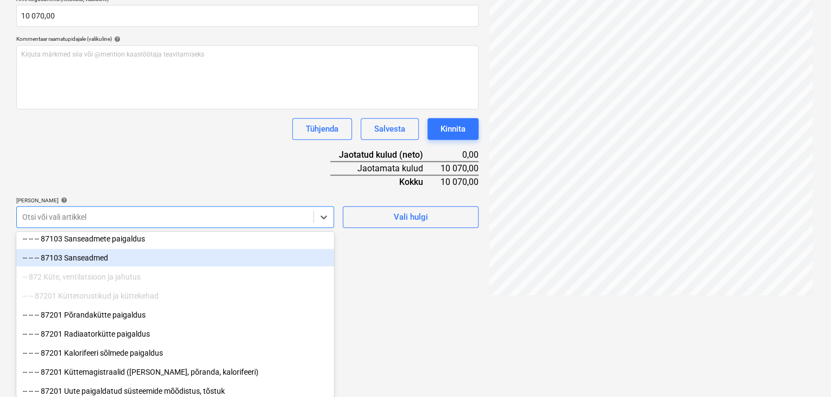
scroll to position [3749, 0]
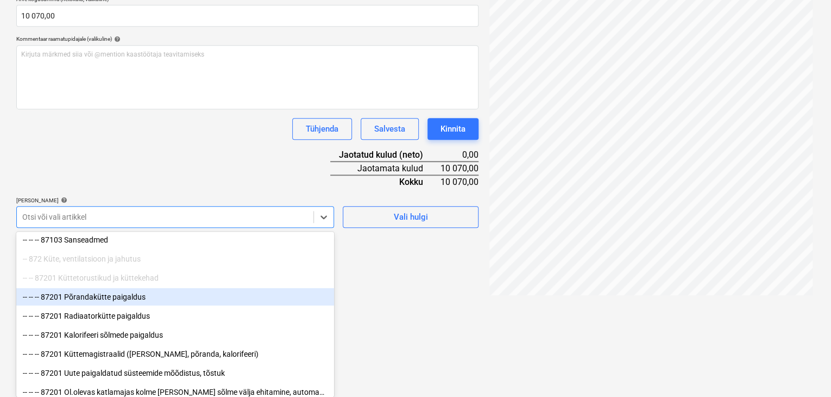
click at [115, 294] on div "-- -- -- 87201 Põrandakütte paigaldus" at bounding box center [175, 296] width 318 height 17
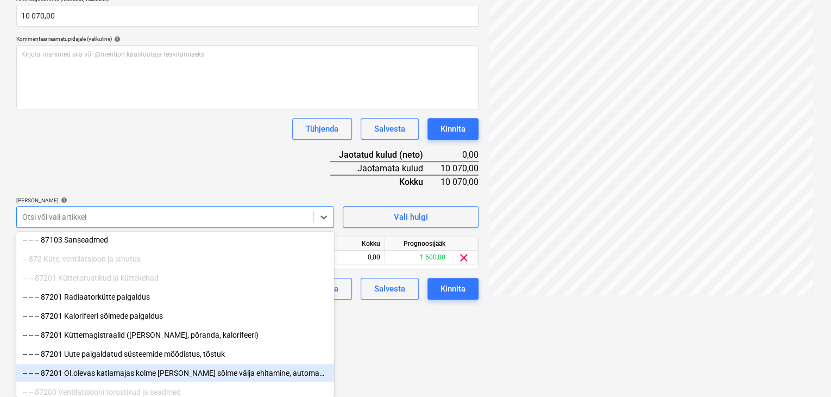
click at [140, 372] on div "-- -- -- 87201 Ol.olevas katlamajas kolme [PERSON_NAME] sõlme välja ehitamine, …" at bounding box center [175, 372] width 318 height 17
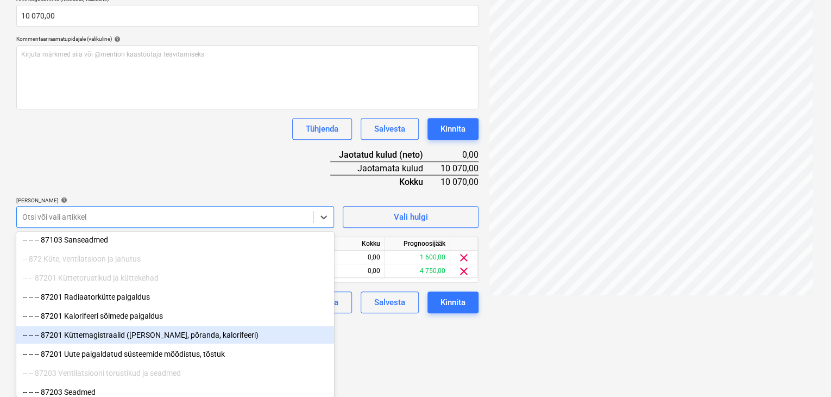
click at [102, 336] on div "-- -- -- 87201 Küttemagistraalid ([PERSON_NAME], põranda, kalorifeeri)" at bounding box center [175, 334] width 318 height 17
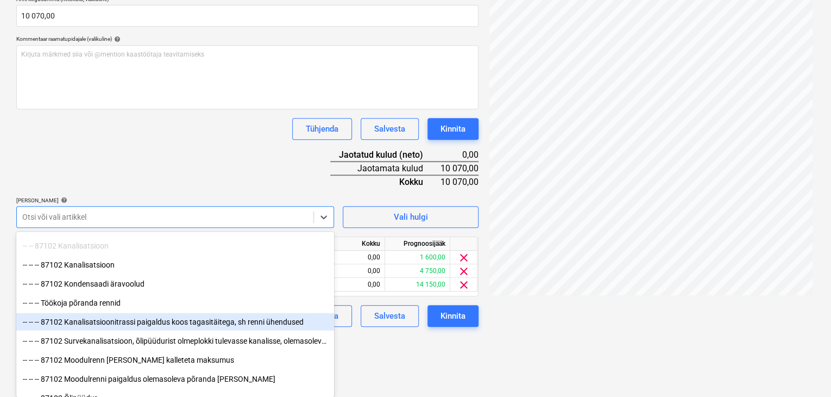
scroll to position [3423, 0]
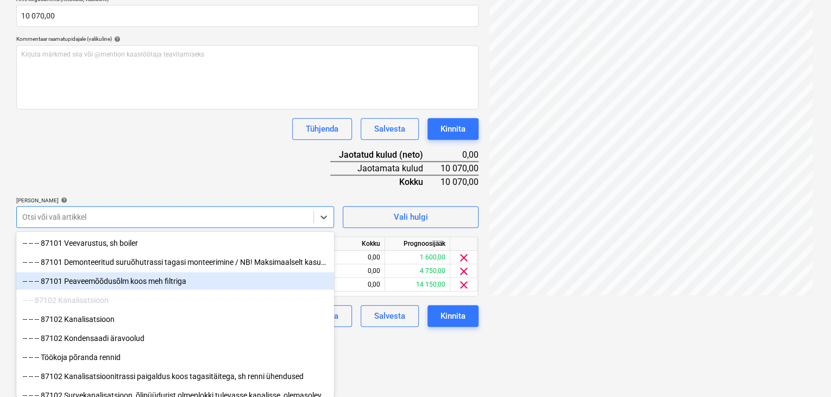
click at [103, 283] on div "-- -- -- 87101 Peaveemõõdusõlm koos meh filtriga" at bounding box center [175, 280] width 318 height 17
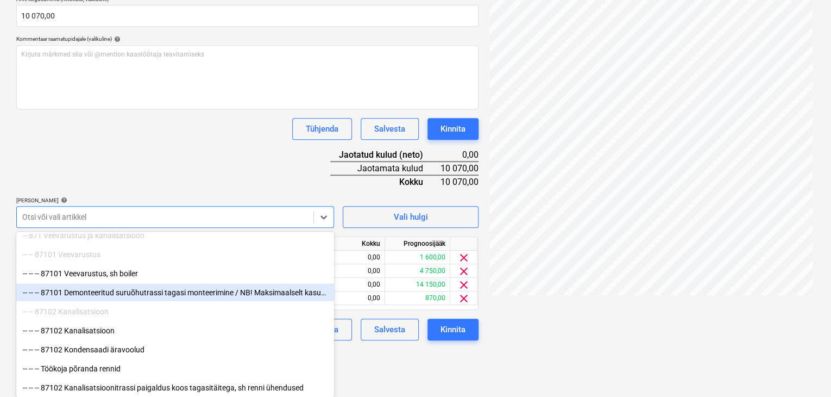
scroll to position [3369, 0]
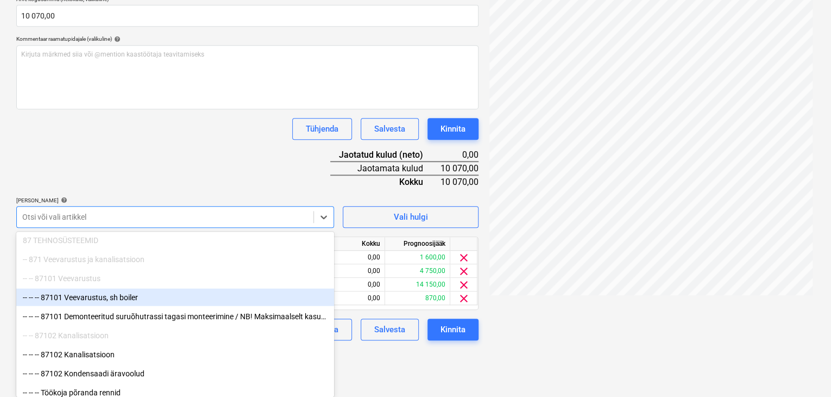
click at [92, 296] on div "-- -- -- 87101 Veevarustus, sh boiler" at bounding box center [175, 296] width 318 height 17
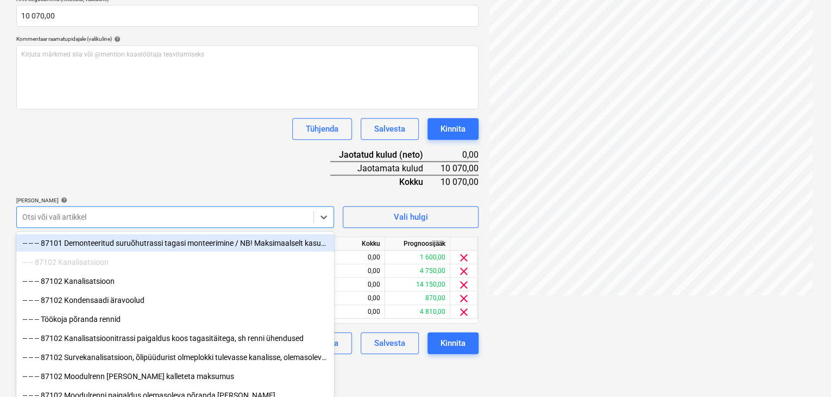
scroll to position [218, 0]
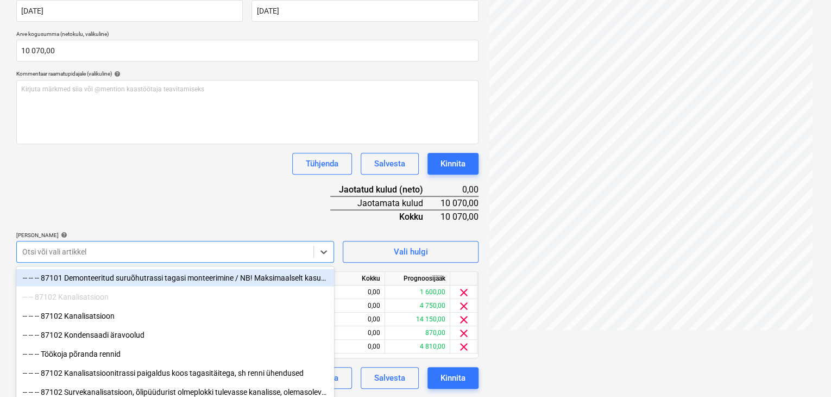
click at [220, 180] on div "Dokumendi nimi help Õiend nr. [STREET_ADDRESS]. 2.[PERSON_NAME] number (valikul…" at bounding box center [247, 169] width 462 height 437
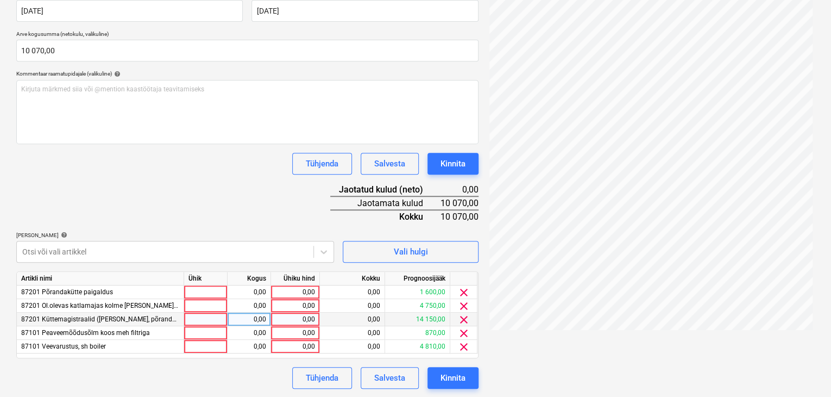
click at [314, 321] on div "0,00" at bounding box center [295, 319] width 40 height 14
type input "7500"
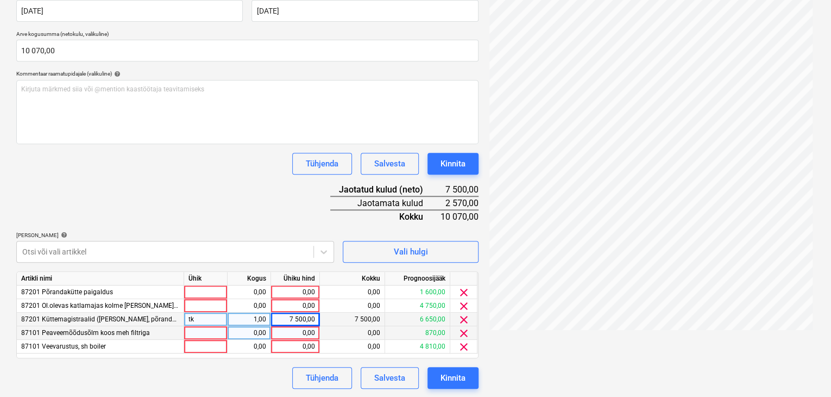
click at [312, 331] on div "0,00" at bounding box center [295, 333] width 40 height 14
type input "870"
click at [297, 210] on div "Dokumendi nimi help Õiend nr. [STREET_ADDRESS]. 2.[PERSON_NAME] number (valikul…" at bounding box center [247, 169] width 462 height 437
click at [311, 289] on div "0,00" at bounding box center [295, 292] width 40 height 14
type input "1000"
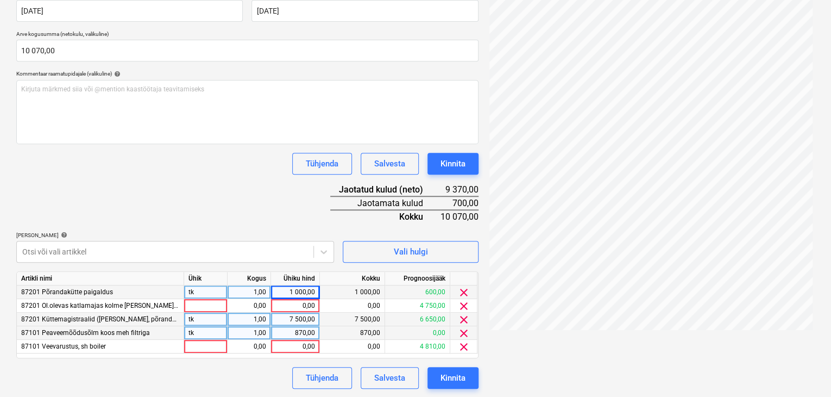
click at [269, 200] on div "Dokumendi nimi help Õiend nr. [STREET_ADDRESS]. 2.[PERSON_NAME] number (valikul…" at bounding box center [247, 169] width 462 height 437
click at [313, 306] on div "0,00" at bounding box center [295, 306] width 40 height 14
type input "700"
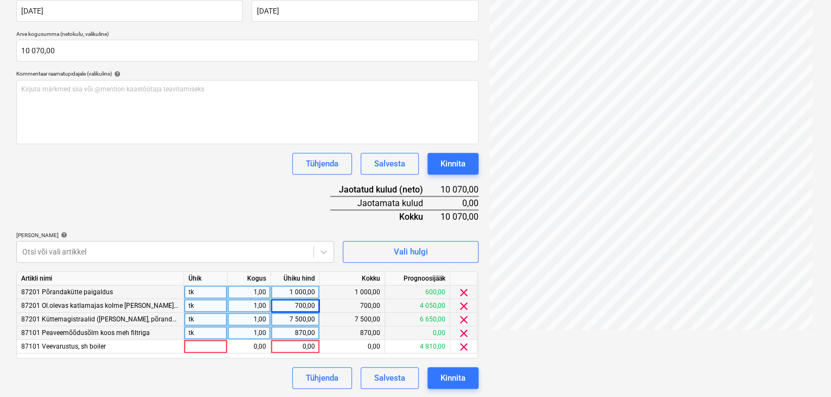
click at [237, 210] on div "Dokumendi nimi help Õiend nr. [STREET_ADDRESS]. 2.[PERSON_NAME] number (valikul…" at bounding box center [247, 169] width 462 height 437
click at [467, 344] on span "clear" at bounding box center [463, 346] width 13 height 13
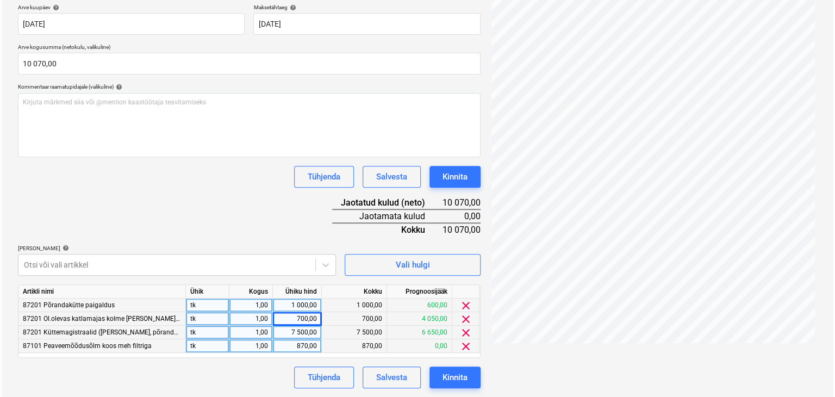
scroll to position [204, 0]
click at [459, 376] on div "Kinnita" at bounding box center [453, 378] width 25 height 14
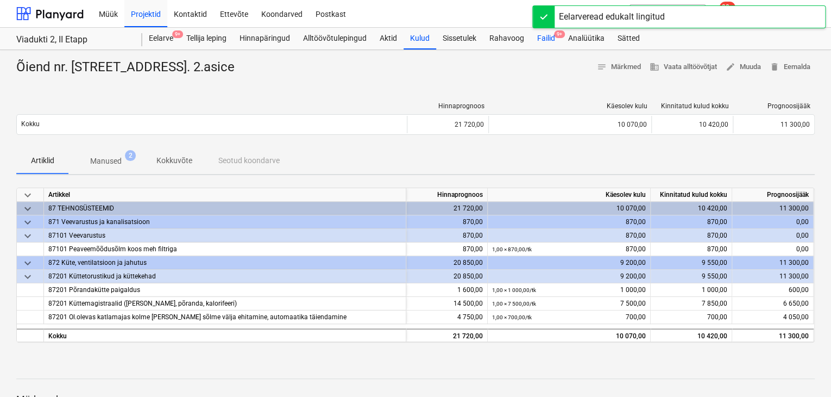
click at [546, 38] on div "Failid 9+" at bounding box center [546, 39] width 31 height 22
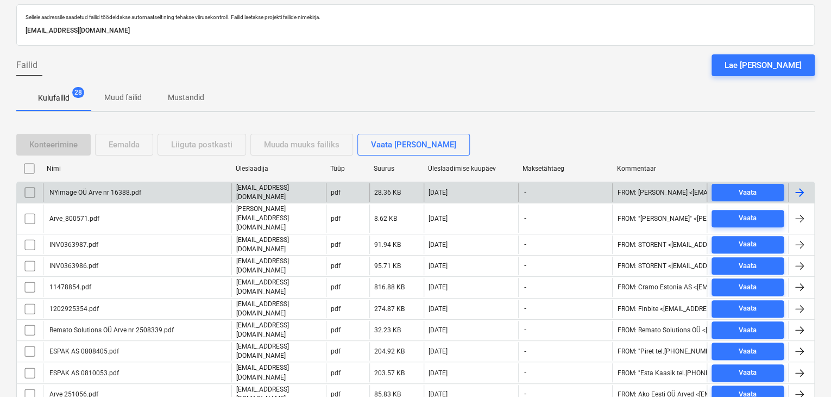
click at [116, 192] on div "NYimage OÜ Arve nr 16388.pdf" at bounding box center [94, 193] width 93 height 8
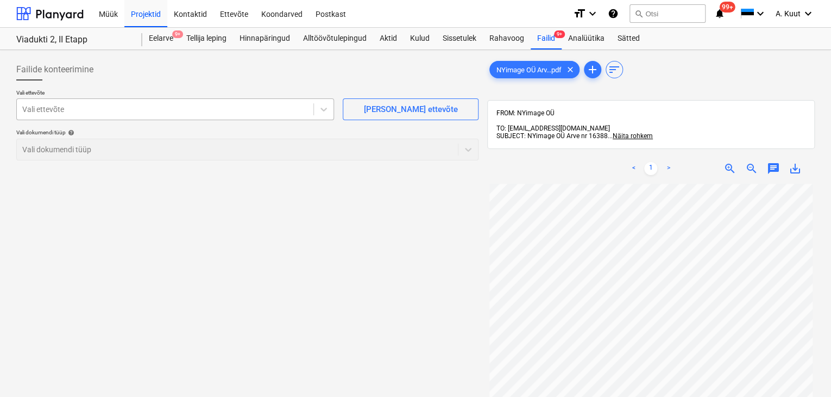
click at [87, 114] on div at bounding box center [165, 109] width 286 height 11
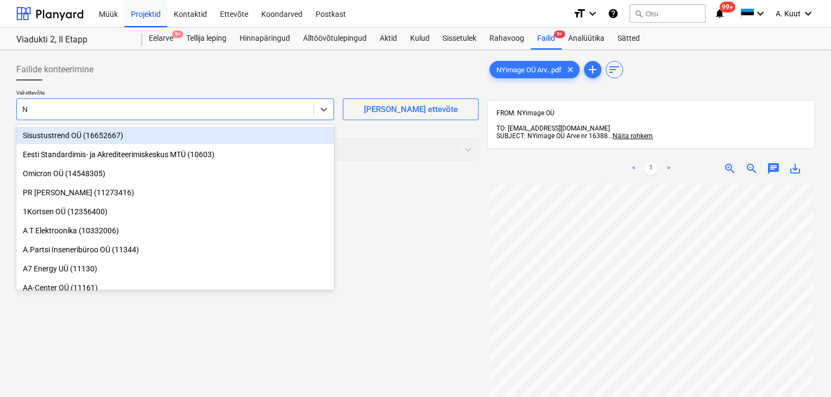
type input "NY"
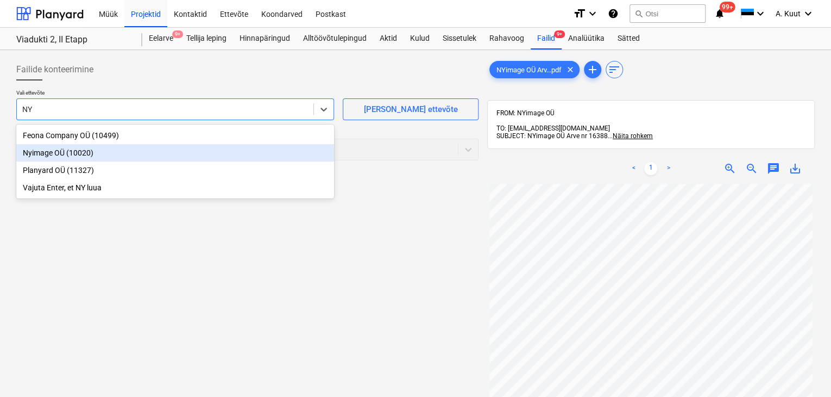
click at [48, 154] on div "Nyimage OÜ (10020)" at bounding box center [175, 152] width 318 height 17
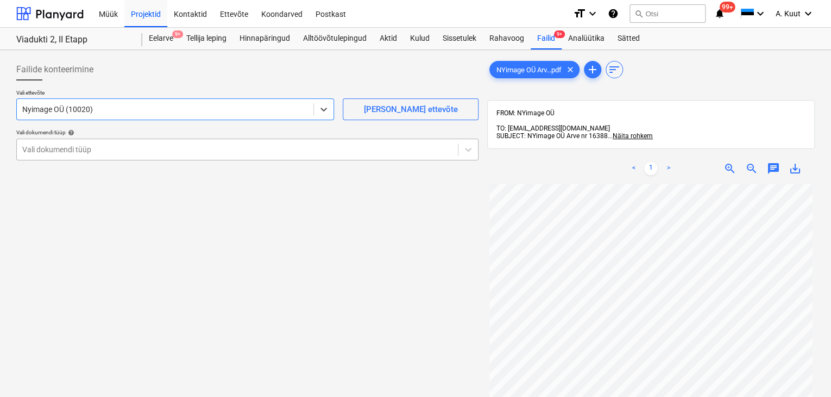
click at [49, 151] on div at bounding box center [237, 149] width 430 height 11
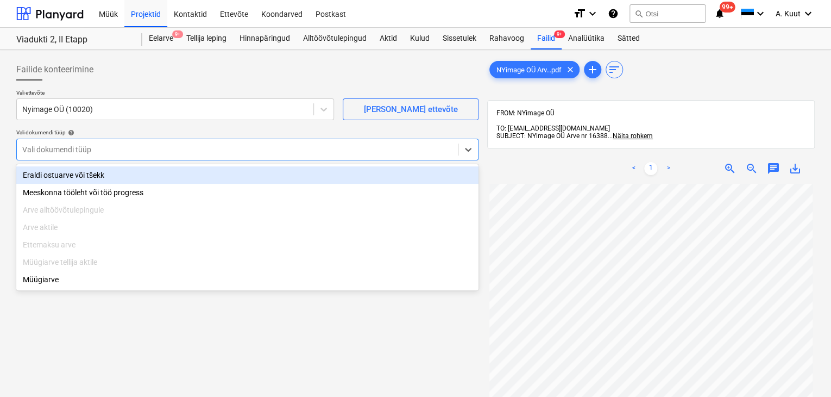
click at [53, 175] on div "Eraldi ostuarve või tšekk" at bounding box center [247, 174] width 462 height 17
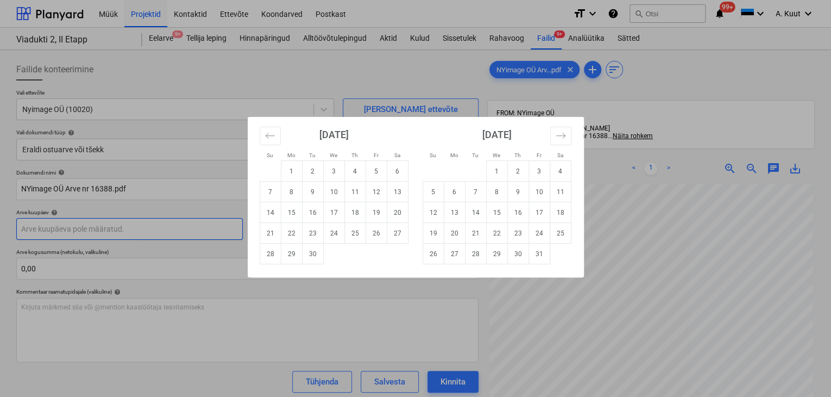
click at [70, 231] on body "Müük Projektid Kontaktid Ettevõte Koondarved Postkast format_size keyboard_arro…" at bounding box center [415, 198] width 831 height 397
click at [268, 135] on icon "Move backward to switch to the previous month." at bounding box center [270, 135] width 10 height 10
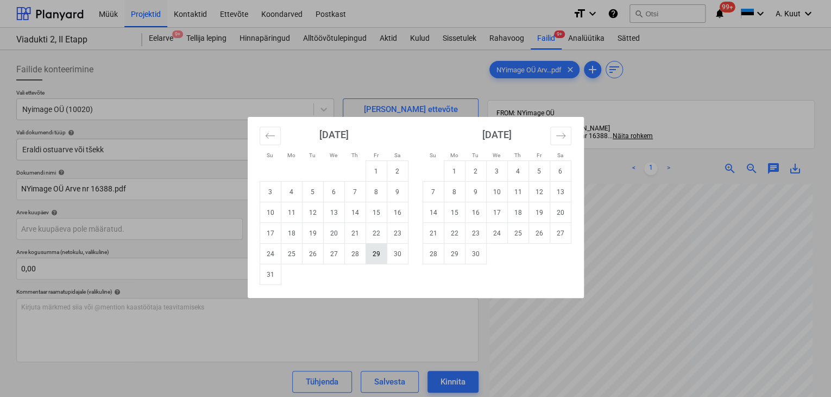
click at [380, 258] on td "29" at bounding box center [376, 253] width 21 height 21
type input "[DATE]"
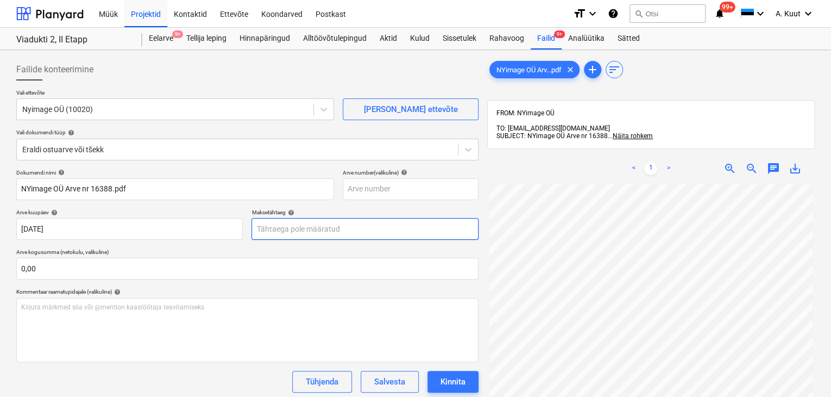
click at [278, 229] on body "Müük Projektid Kontaktid Ettevõte Koondarved Postkast format_size keyboard_arro…" at bounding box center [415, 198] width 831 height 397
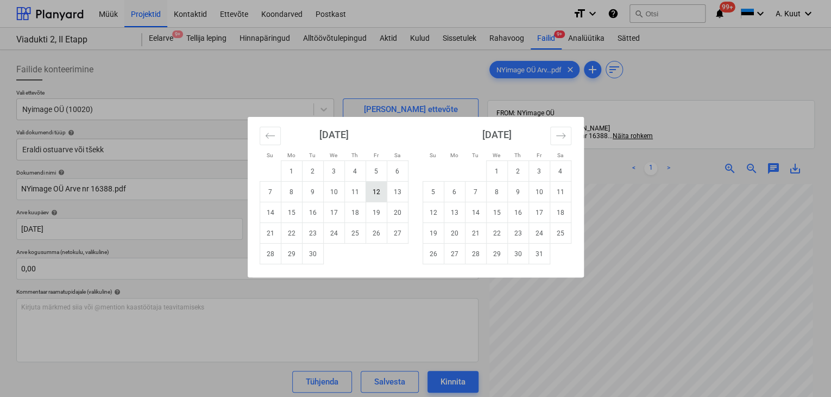
click at [376, 194] on td "12" at bounding box center [376, 191] width 21 height 21
type input "[DATE]"
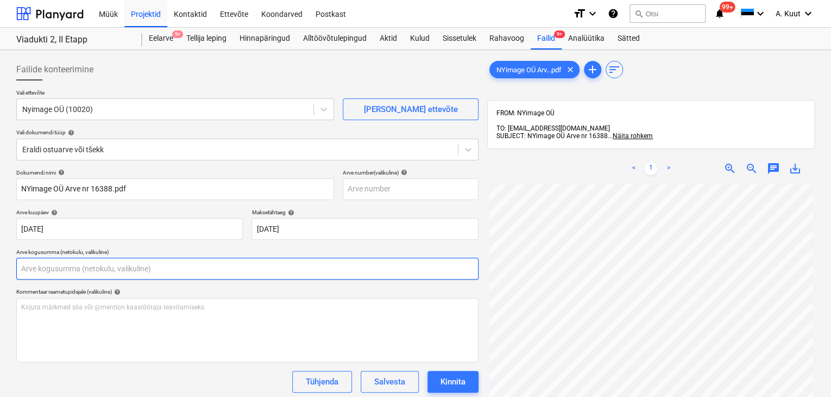
click at [45, 272] on input "text" at bounding box center [247, 269] width 462 height 22
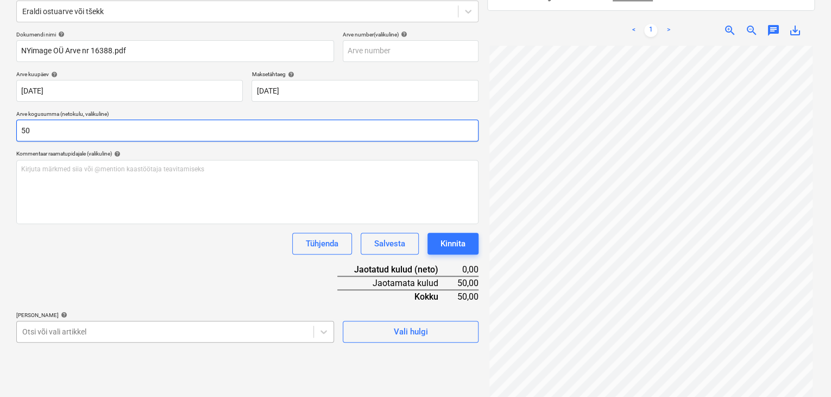
scroll to position [154, 0]
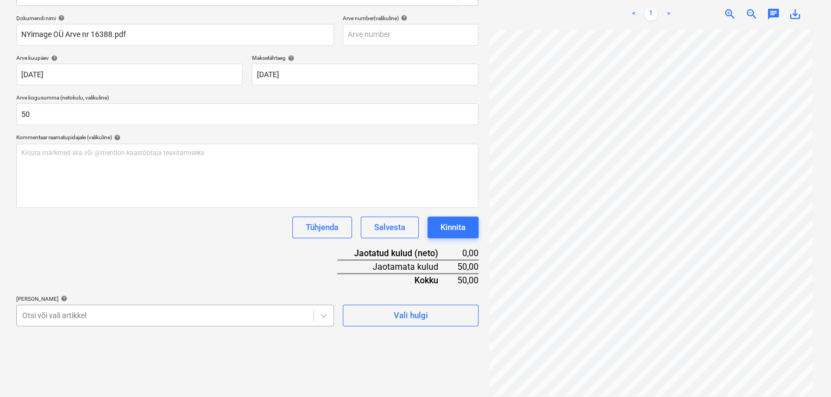
type input "50,00"
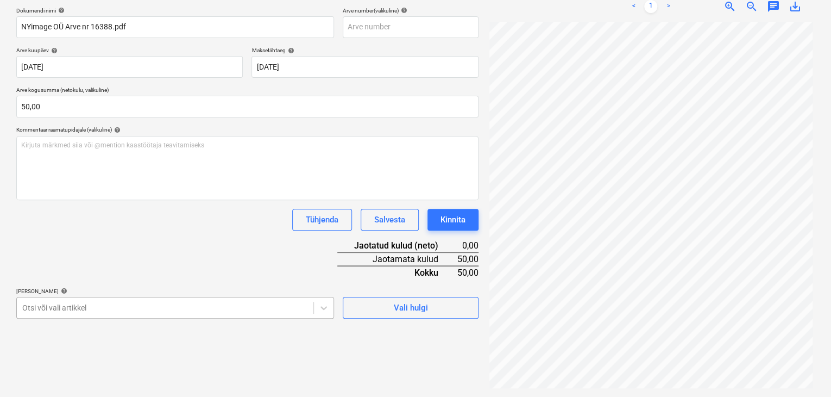
click at [111, 235] on body "Müük Projektid Kontaktid Ettevõte Koondarved Postkast format_size keyboard_arro…" at bounding box center [415, 36] width 831 height 397
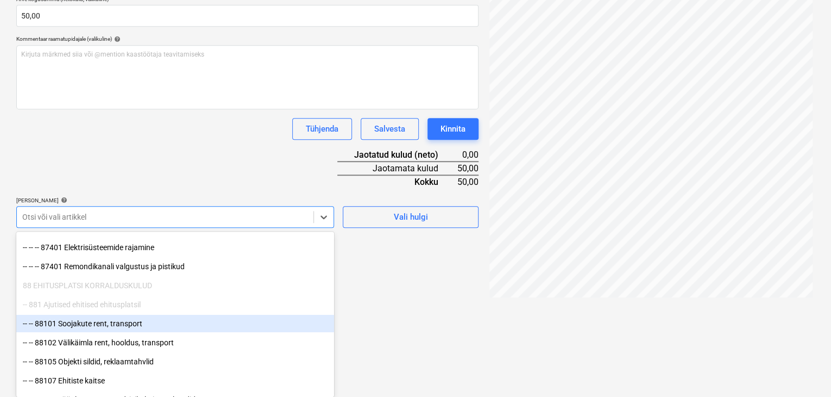
scroll to position [4138, 0]
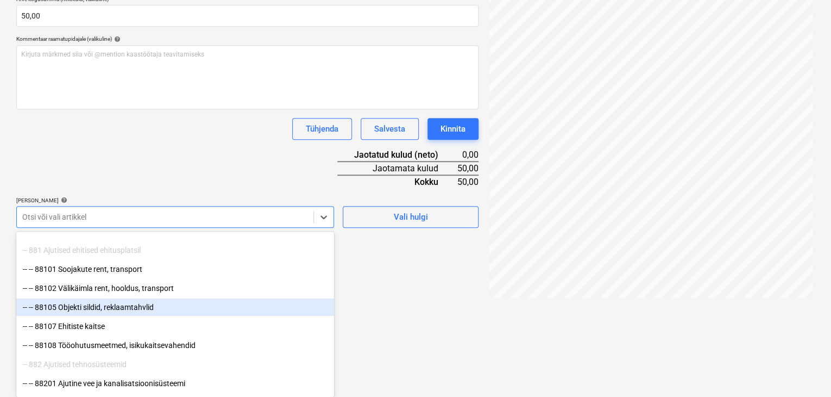
click at [104, 309] on div "-- -- 88105 Objekti sildid, reklaamtahvlid" at bounding box center [175, 306] width 318 height 17
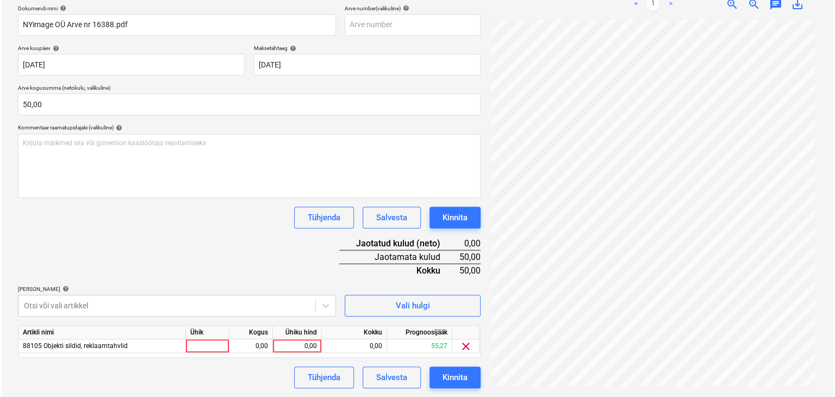
scroll to position [164, 0]
click at [218, 168] on div "Dokumendi nimi help NYimage OÜ Arve nr 16388.pdf Arve number (valikuline) help …" at bounding box center [247, 196] width 462 height 383
click at [313, 342] on div "0,00" at bounding box center [295, 347] width 40 height 14
type input "50"
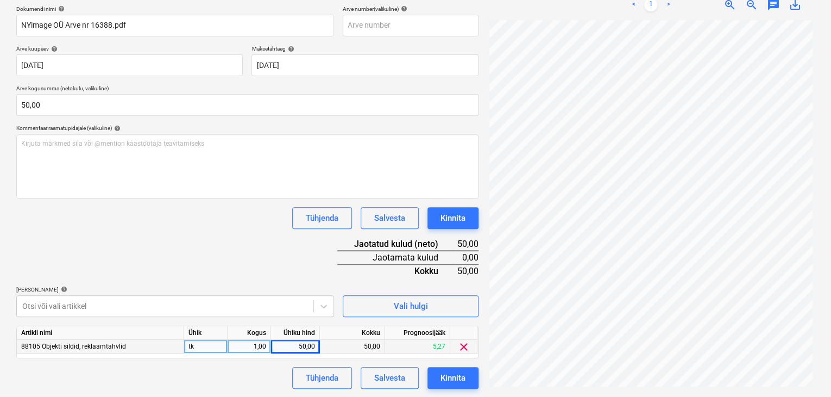
click at [265, 249] on div "Dokumendi nimi help NYimage OÜ Arve nr 16388.pdf Arve number (valikuline) help …" at bounding box center [247, 196] width 462 height 383
click at [454, 373] on div "Kinnita" at bounding box center [453, 378] width 25 height 14
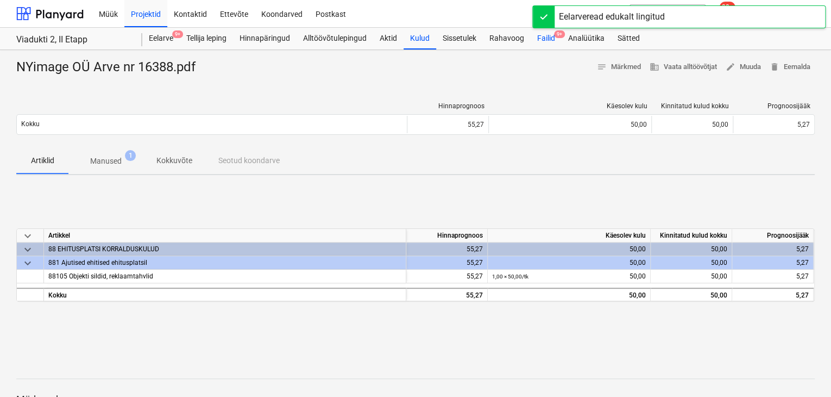
click at [551, 39] on div "Failid 9+" at bounding box center [546, 39] width 31 height 22
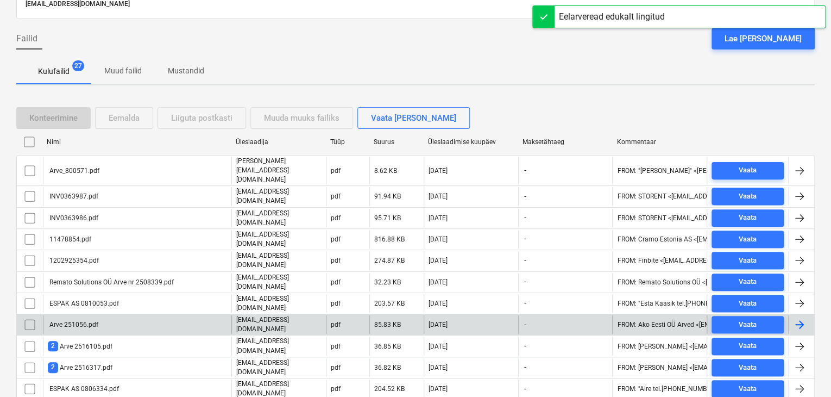
scroll to position [109, 0]
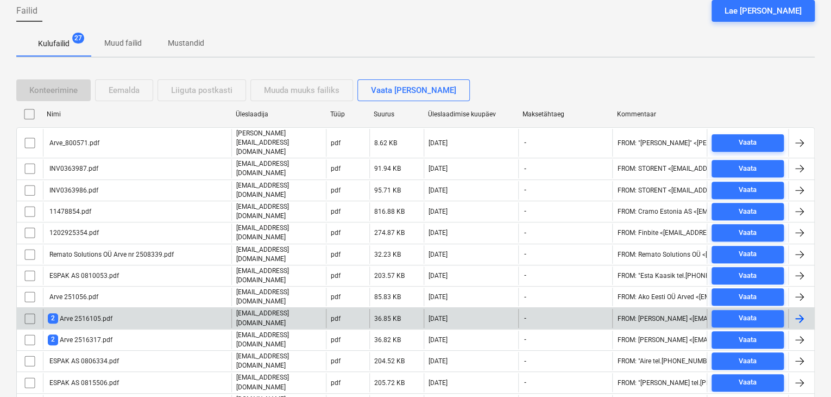
click at [93, 313] on div "2 Arve 2516105.pdf" at bounding box center [80, 318] width 65 height 10
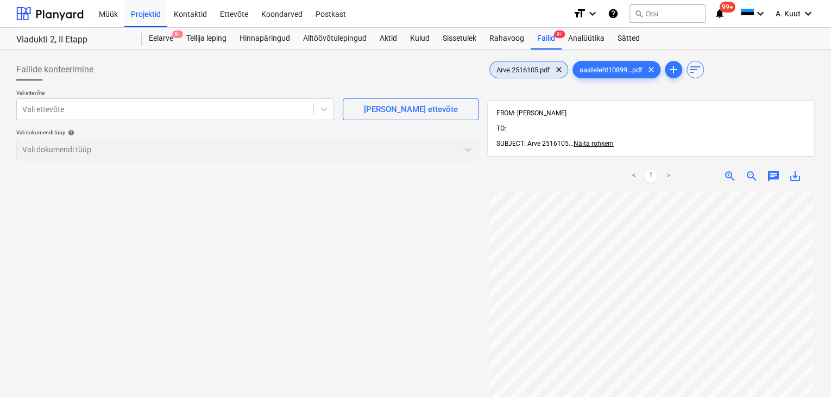
click at [526, 71] on span "Arve 2516105.pdf" at bounding box center [523, 70] width 67 height 8
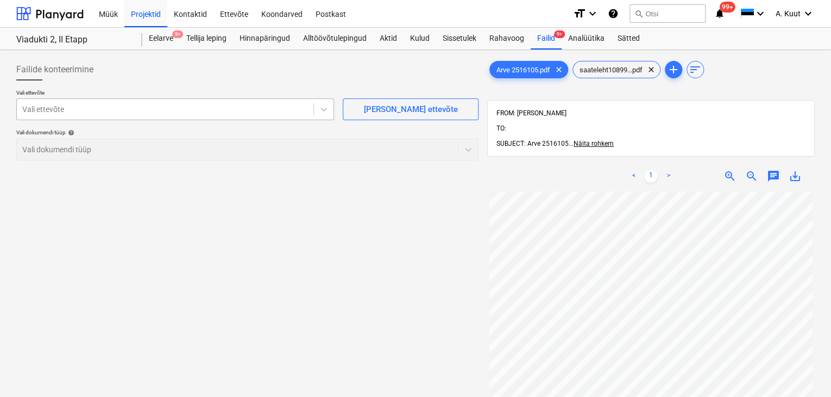
click at [42, 110] on div at bounding box center [165, 109] width 286 height 11
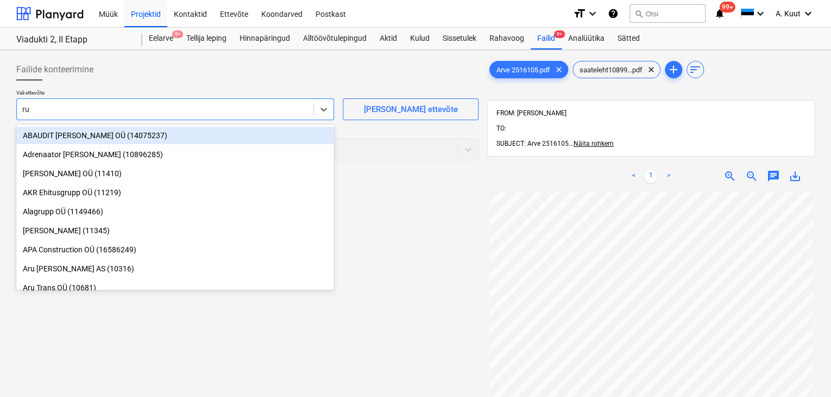
type input "[PERSON_NAME]"
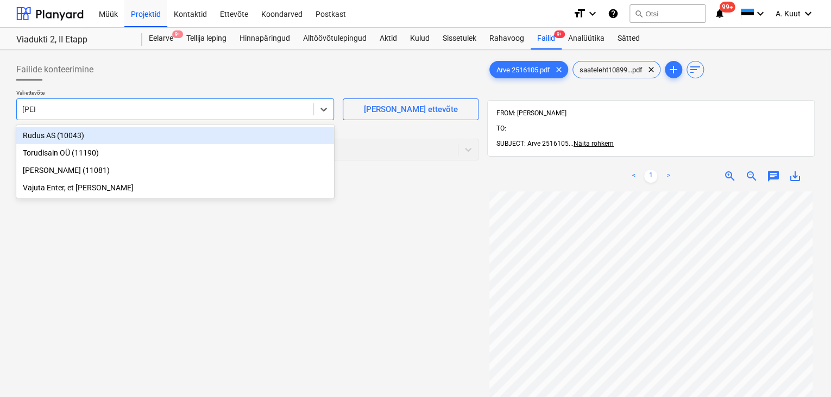
click at [30, 133] on div "Rudus AS (10043)" at bounding box center [175, 135] width 318 height 17
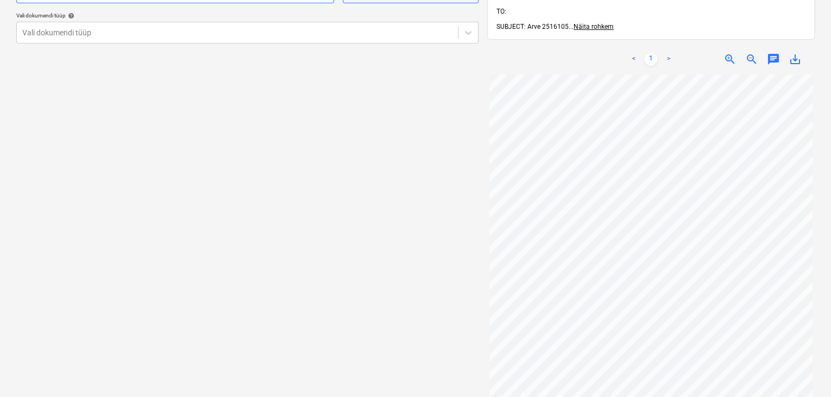
scroll to position [100, 0]
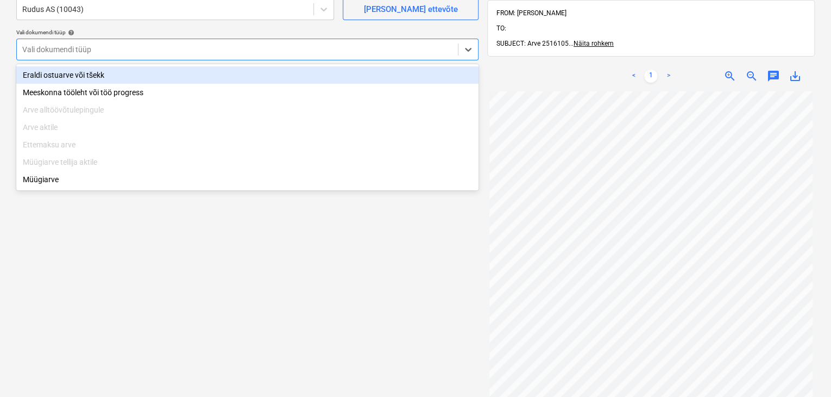
click at [80, 51] on div at bounding box center [237, 49] width 430 height 11
click at [68, 74] on div "Eraldi ostuarve või tšekk" at bounding box center [247, 74] width 462 height 17
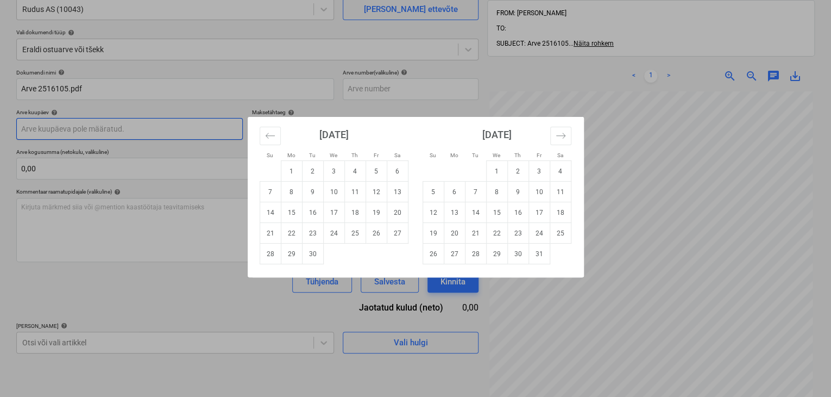
click at [51, 133] on body "Müük Projektid Kontaktid Ettevõte Koondarved Postkast format_size keyboard_arro…" at bounding box center [415, 98] width 831 height 397
click at [267, 137] on icon "Move backward to switch to the previous month." at bounding box center [269, 135] width 9 height 5
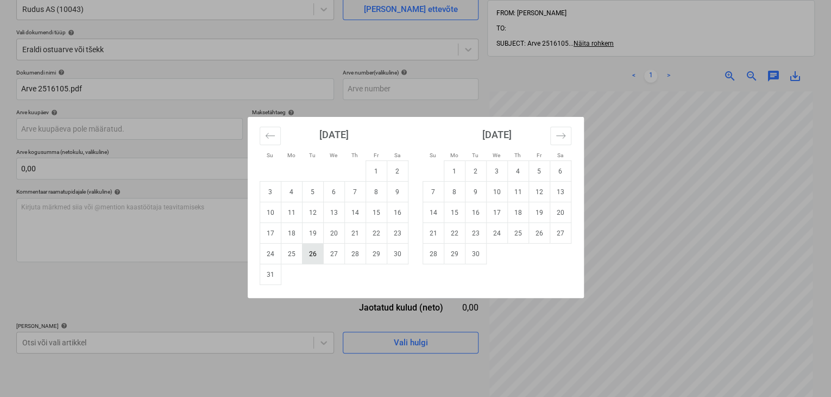
click at [310, 254] on td "26" at bounding box center [312, 253] width 21 height 21
type input "[DATE]"
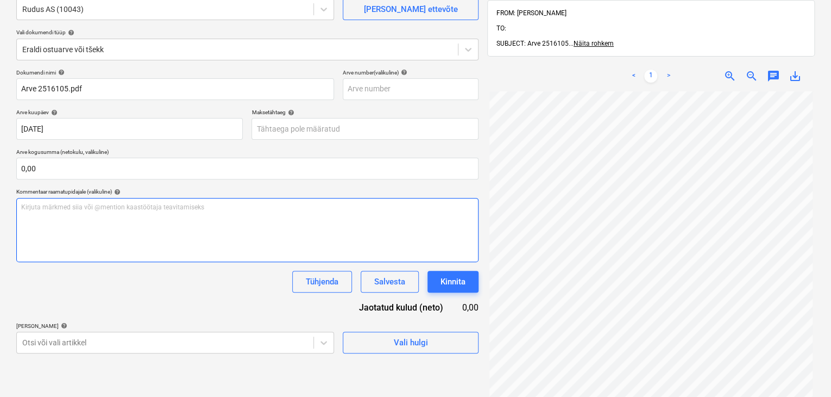
scroll to position [99, 0]
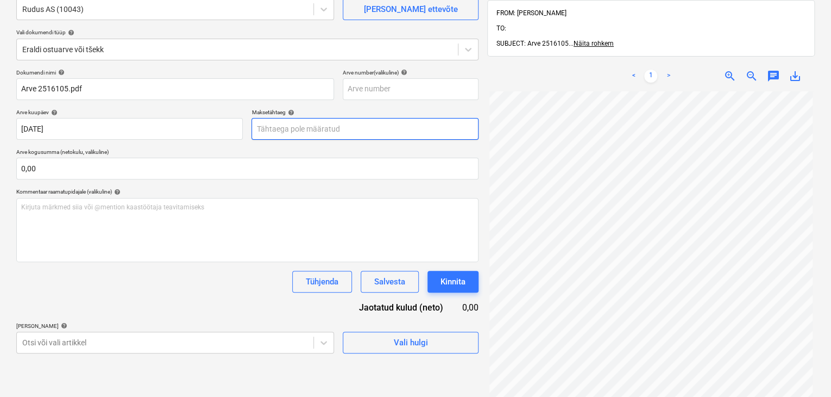
click at [267, 130] on body "Müük Projektid Kontaktid Ettevõte Koondarved Postkast format_size keyboard_arro…" at bounding box center [415, 98] width 831 height 397
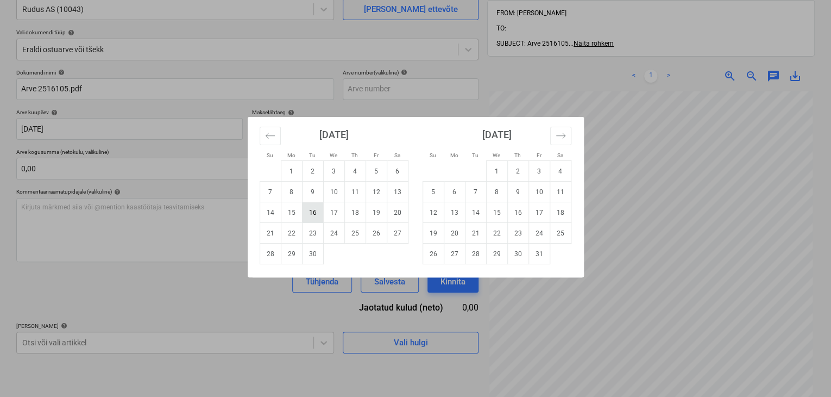
click at [313, 210] on td "16" at bounding box center [312, 212] width 21 height 21
type input "[DATE]"
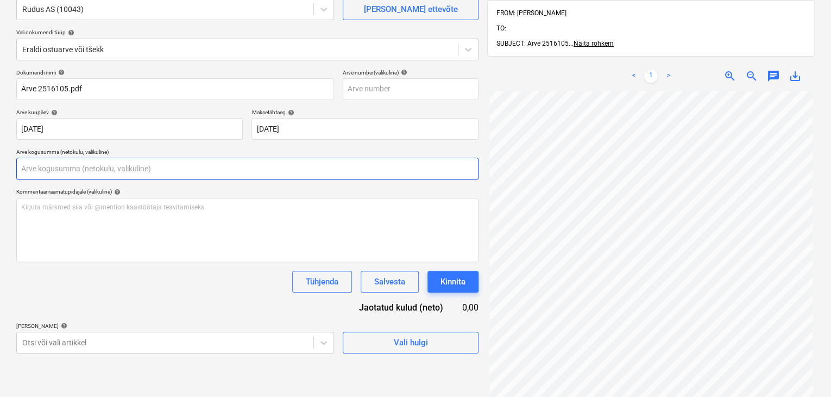
click at [39, 170] on input "text" at bounding box center [247, 169] width 462 height 22
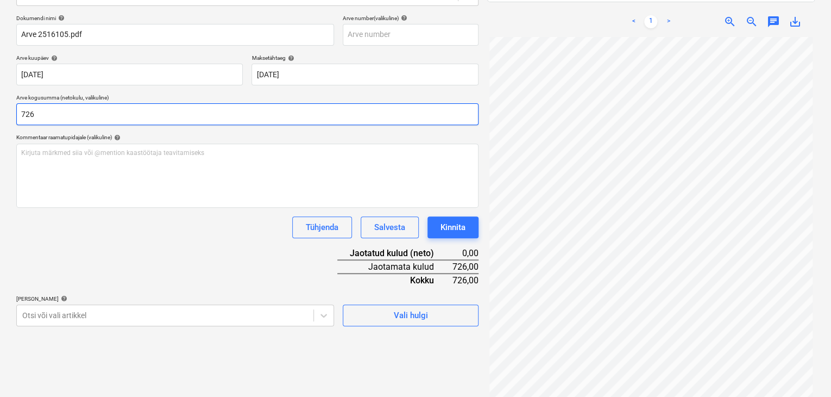
scroll to position [100, 0]
type input "726,00"
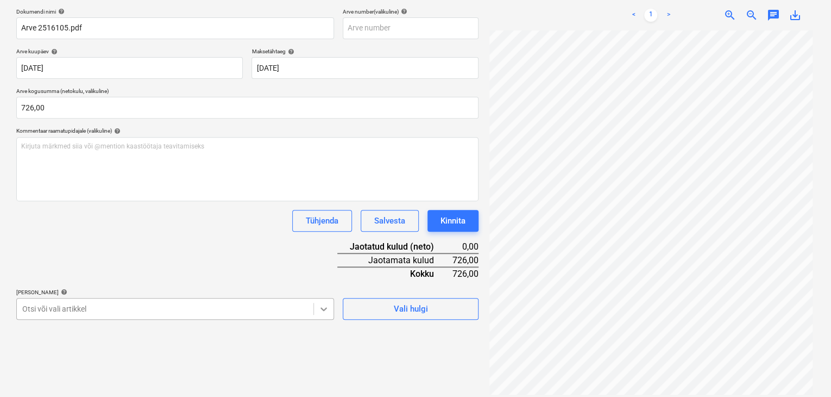
click at [326, 236] on body "Müük Projektid Kontaktid Ettevõte Koondarved Postkast format_size keyboard_arro…" at bounding box center [415, 37] width 831 height 397
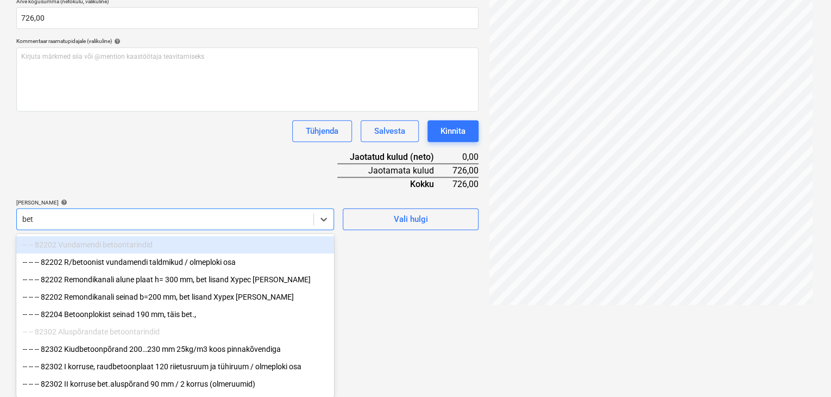
scroll to position [250, 0]
type input "betoo"
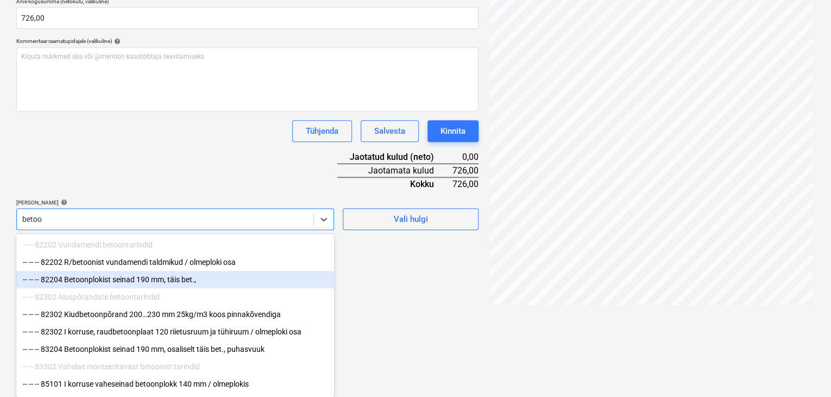
click at [126, 280] on div "-- -- -- 82204 Betoonplokist seinad 190 mm, täis bet.," at bounding box center [175, 279] width 318 height 17
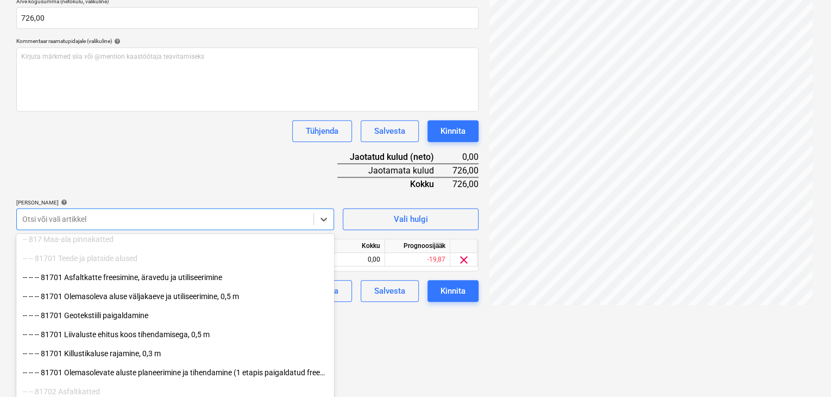
scroll to position [164, 0]
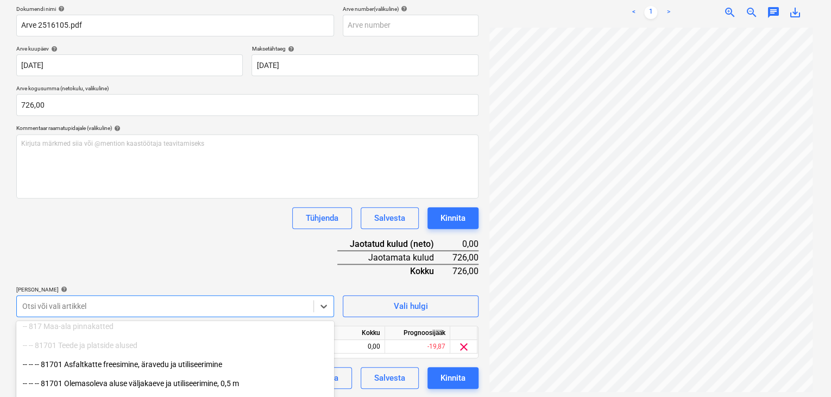
click at [62, 216] on div "Dokumendi nimi help Arve 2516105.pdf Arve number (valikuline) help Arve kuupäev…" at bounding box center [247, 196] width 462 height 383
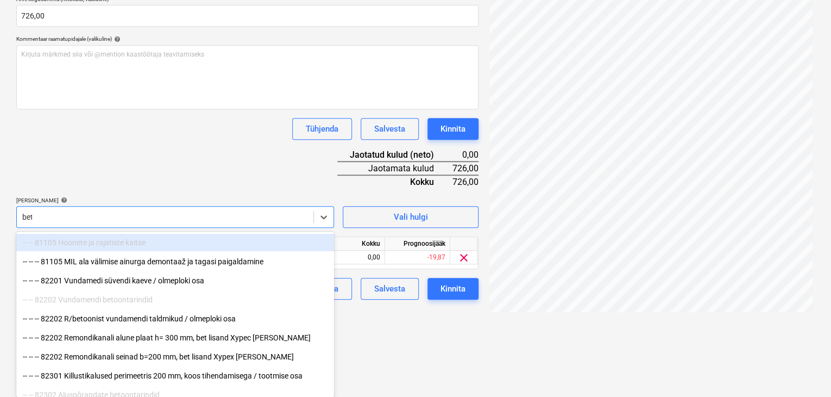
scroll to position [250, 0]
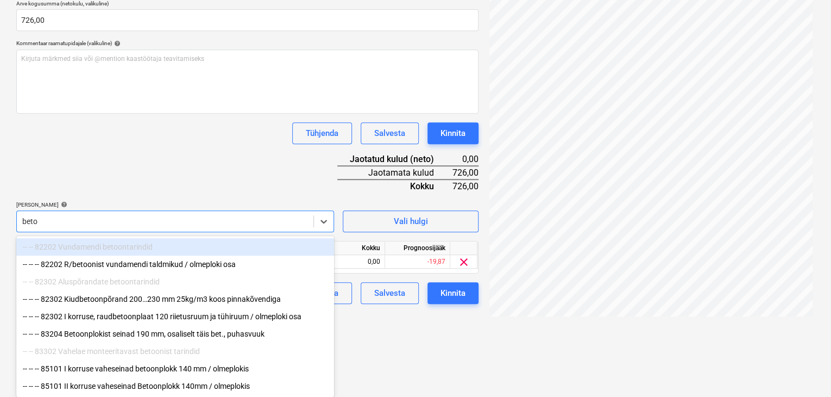
type input "betoo"
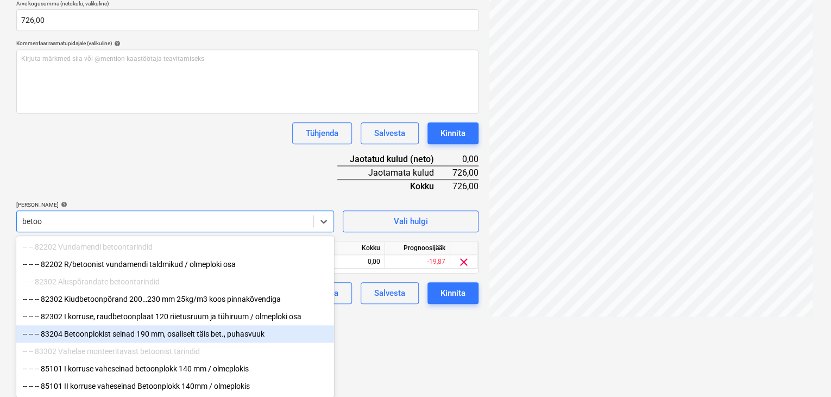
click at [91, 335] on div "-- -- -- 83204 Betoonplokist seinad 190 mm, osaliselt täis bet., puhasvuuk" at bounding box center [175, 333] width 318 height 17
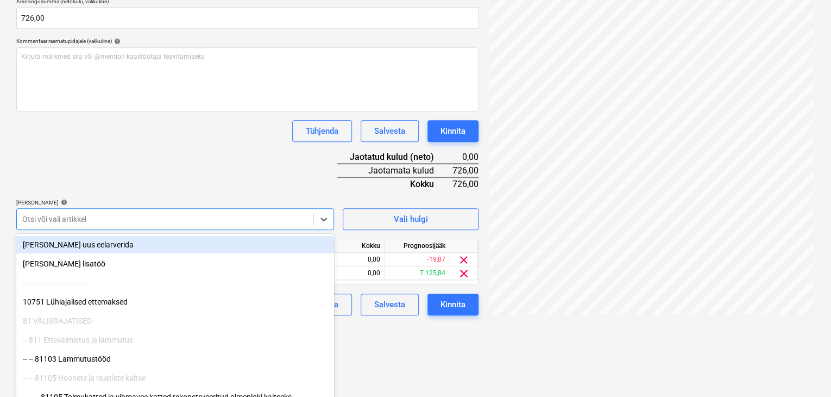
scroll to position [253, 0]
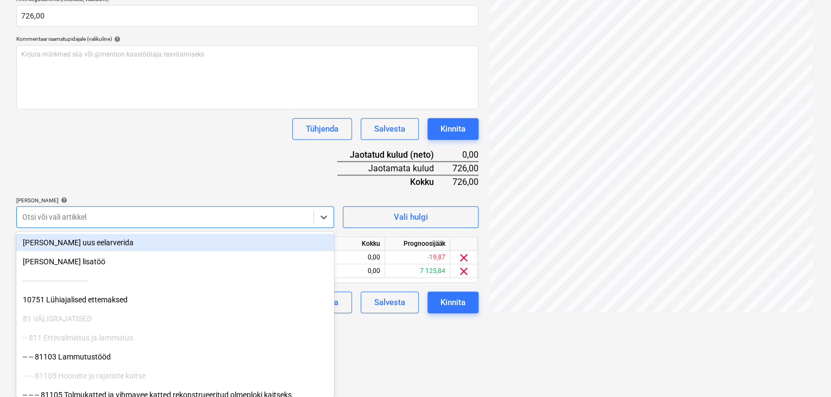
click at [185, 168] on div "Dokumendi nimi help Arve 2516105.pdf Arve number (valikuline) help Arve kuupäev…" at bounding box center [247, 114] width 462 height 397
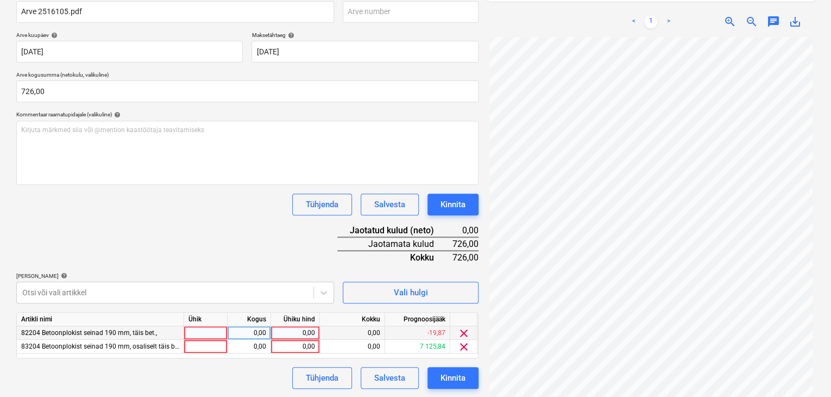
click at [462, 331] on span "clear" at bounding box center [463, 333] width 13 height 13
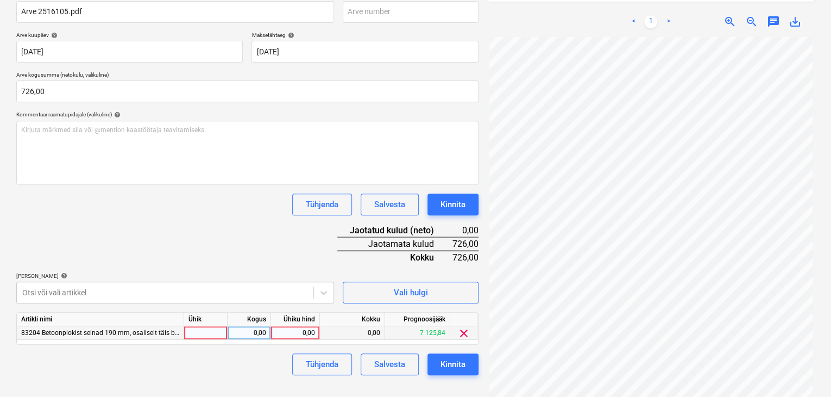
scroll to position [168, 0]
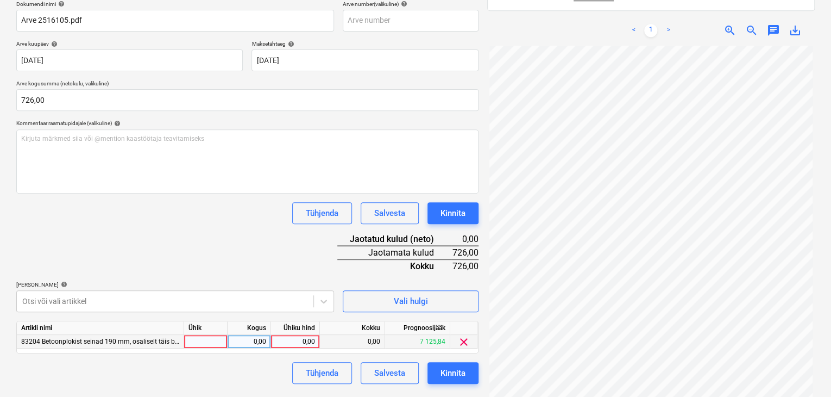
click at [310, 344] on div "0,00" at bounding box center [295, 342] width 40 height 14
type input "726,0"
click at [264, 373] on div "Tühjenda Salvesta Kinnita" at bounding box center [247, 373] width 462 height 22
click at [460, 377] on div "Kinnita" at bounding box center [453, 373] width 25 height 14
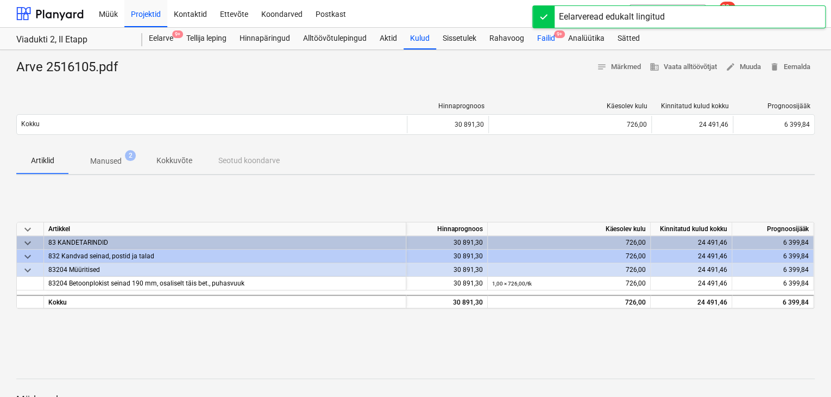
click at [548, 39] on div "Failid 9+" at bounding box center [546, 39] width 31 height 22
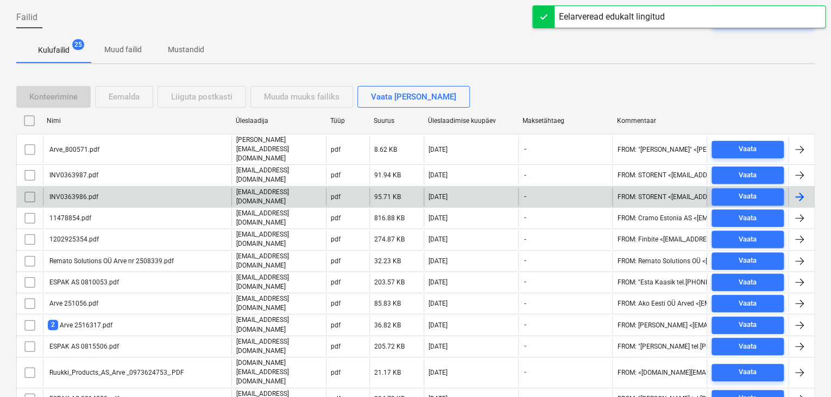
scroll to position [109, 0]
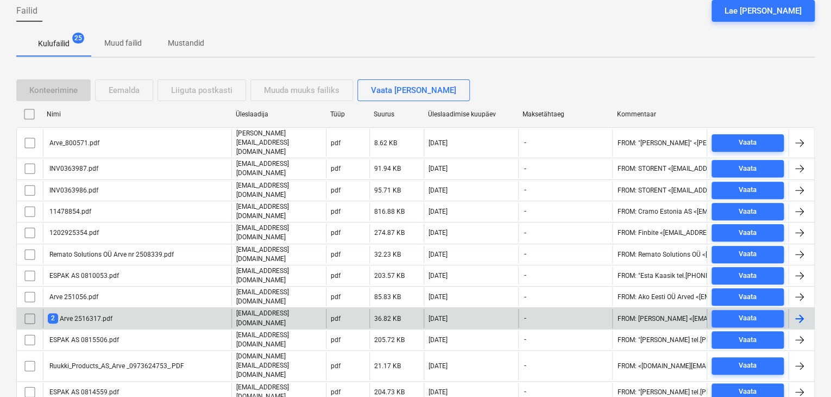
click at [136, 309] on div "2 Arve 2516317.pdf" at bounding box center [137, 318] width 189 height 18
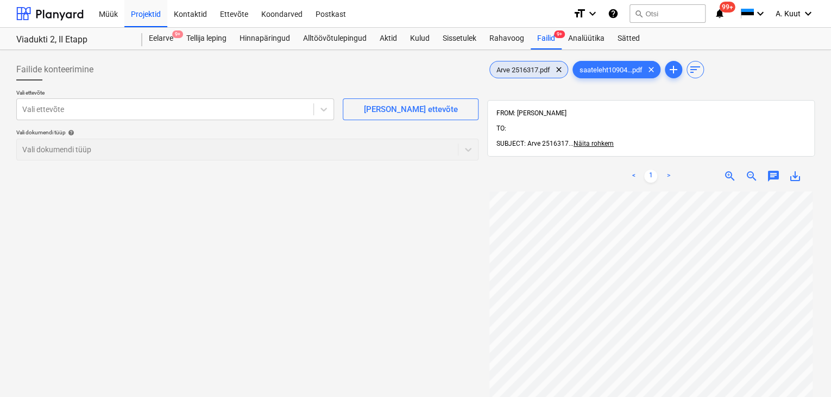
click at [543, 70] on span "Arve 2516317.pdf" at bounding box center [523, 70] width 67 height 8
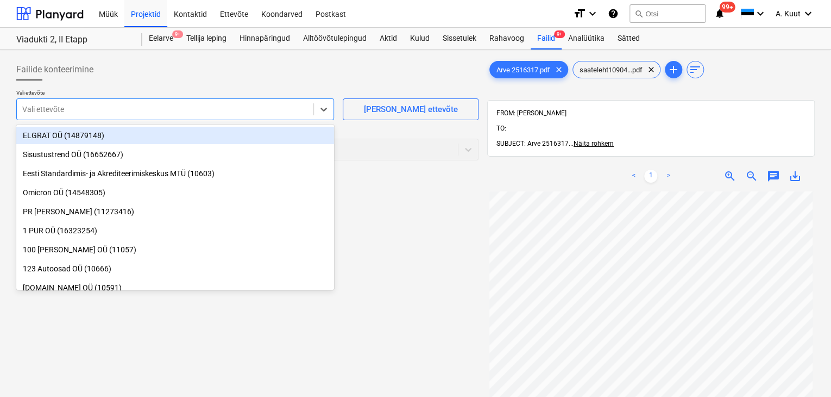
click at [97, 109] on div at bounding box center [165, 109] width 286 height 11
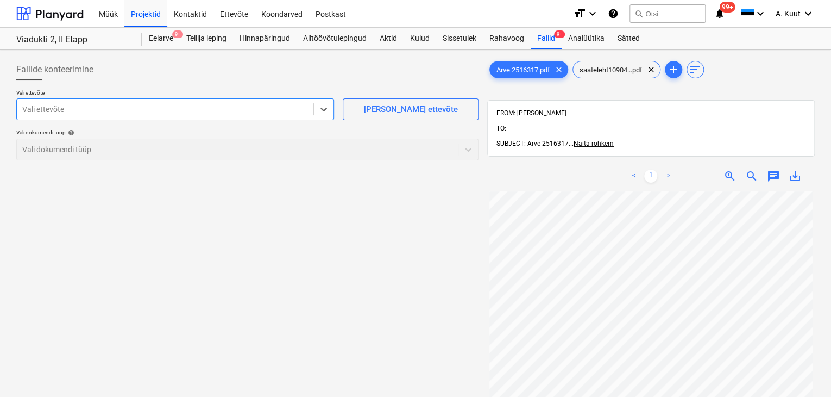
click at [124, 109] on div at bounding box center [165, 109] width 286 height 11
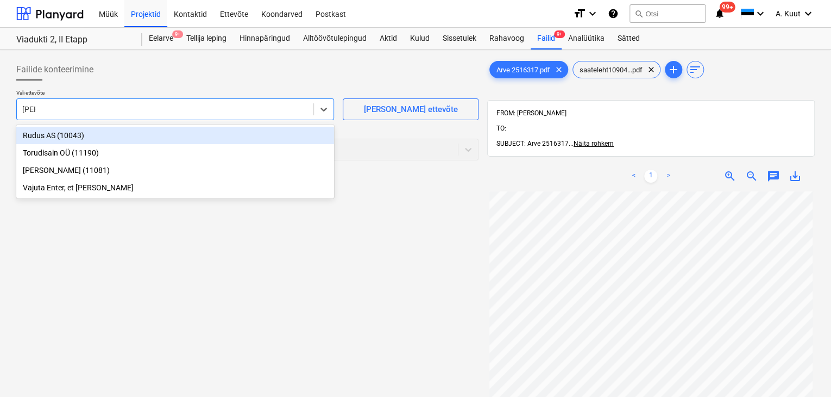
type input "rudu"
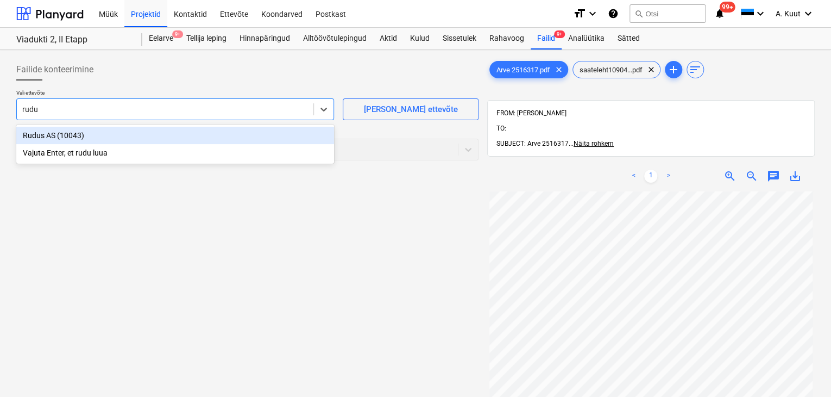
click at [59, 133] on div "Rudus AS (10043)" at bounding box center [175, 135] width 318 height 17
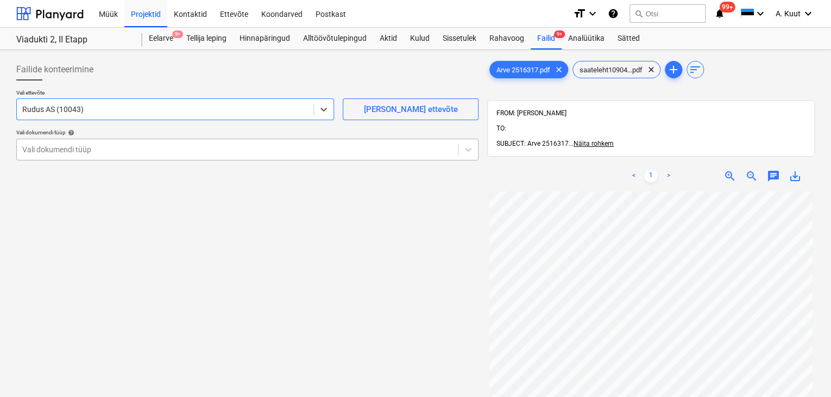
click at [59, 148] on div at bounding box center [237, 149] width 430 height 11
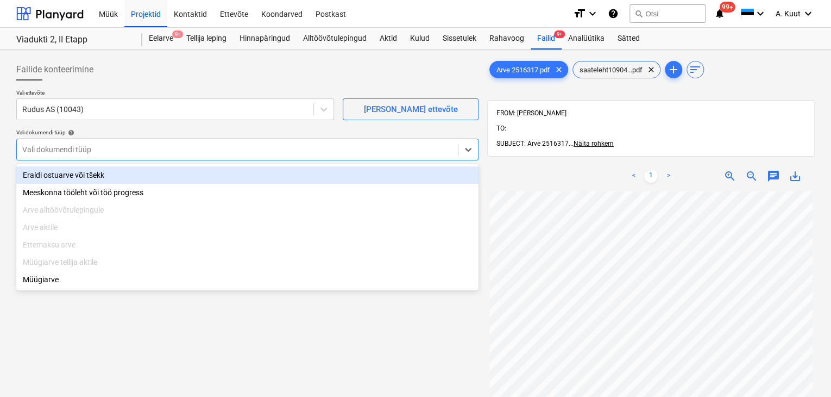
click at [55, 175] on div "Eraldi ostuarve või tšekk" at bounding box center [247, 174] width 462 height 17
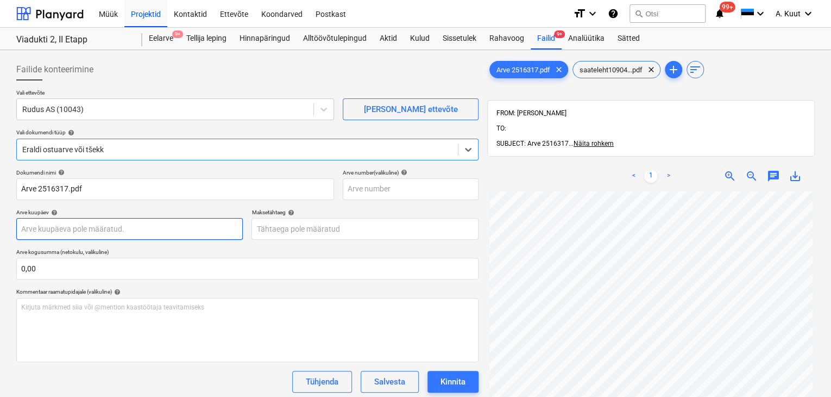
click at [32, 231] on body "Müük Projektid Kontaktid Ettevõte Koondarved Postkast format_size keyboard_arro…" at bounding box center [415, 198] width 831 height 397
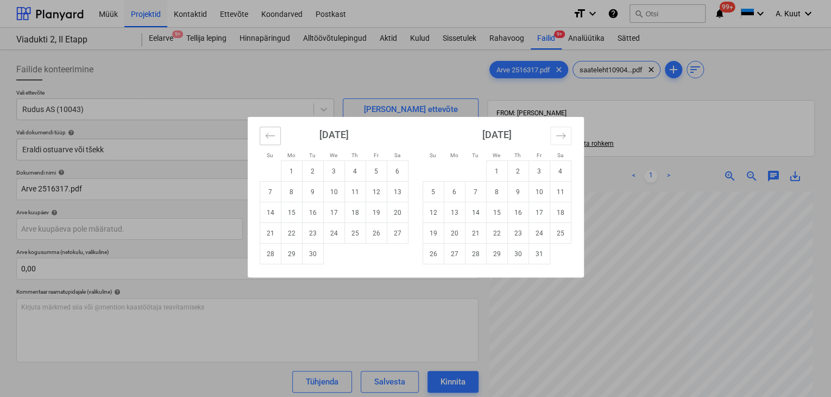
click at [278, 137] on button "Move backward to switch to the previous month." at bounding box center [270, 136] width 21 height 18
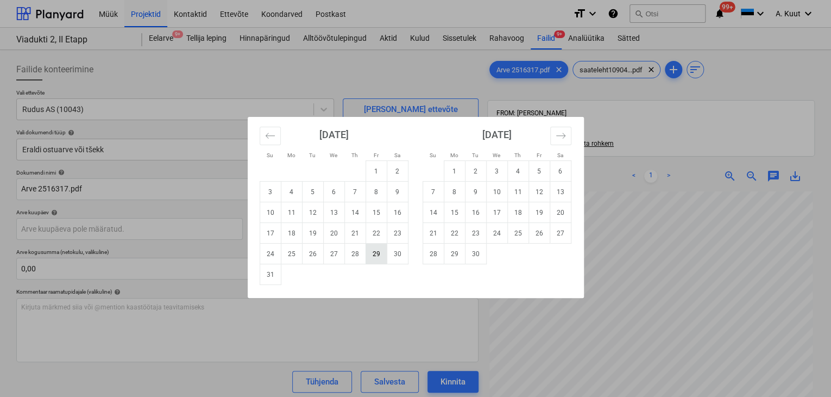
click at [381, 255] on td "29" at bounding box center [376, 253] width 21 height 21
type input "[DATE]"
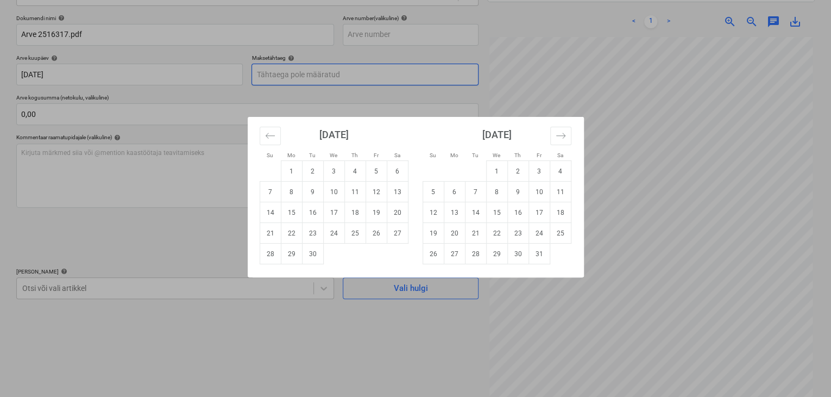
click at [279, 78] on body "Müük Projektid Kontaktid Ettevõte Koondarved Postkast format_size keyboard_arro…" at bounding box center [415, 44] width 831 height 397
click at [372, 214] on td "19" at bounding box center [376, 212] width 21 height 21
type input "[DATE]"
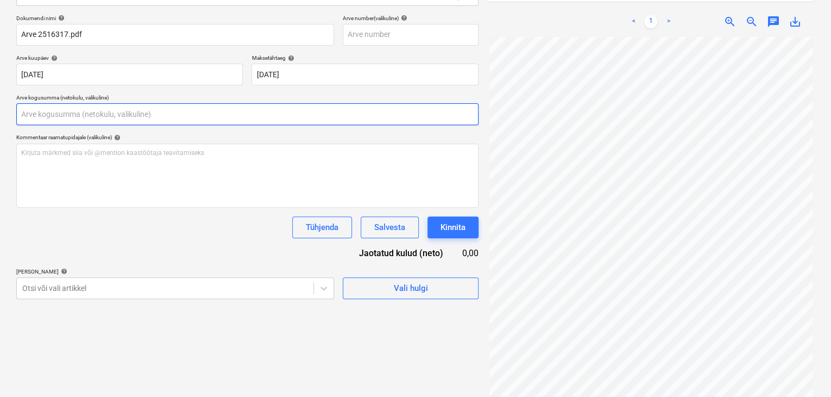
click at [42, 111] on input "text" at bounding box center [247, 114] width 462 height 22
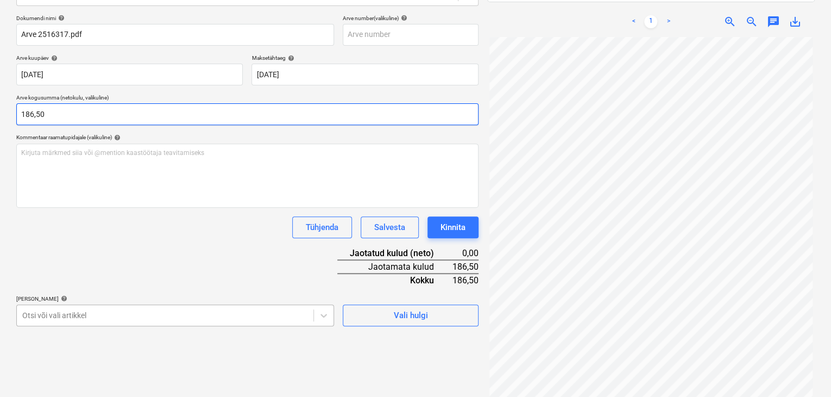
type input "186,50"
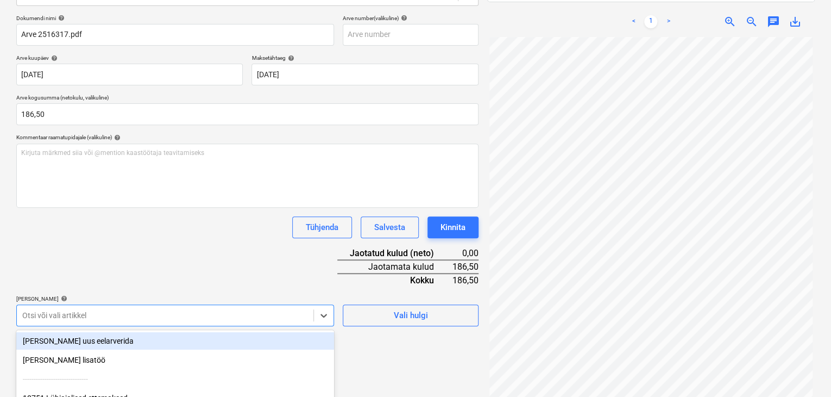
scroll to position [253, 0]
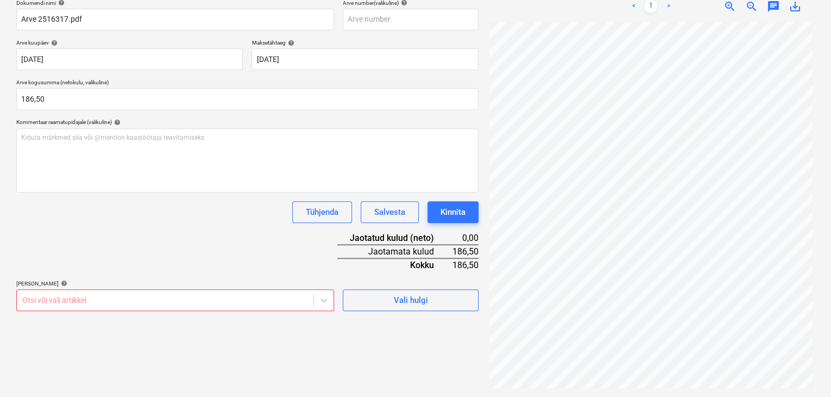
scroll to position [154, 0]
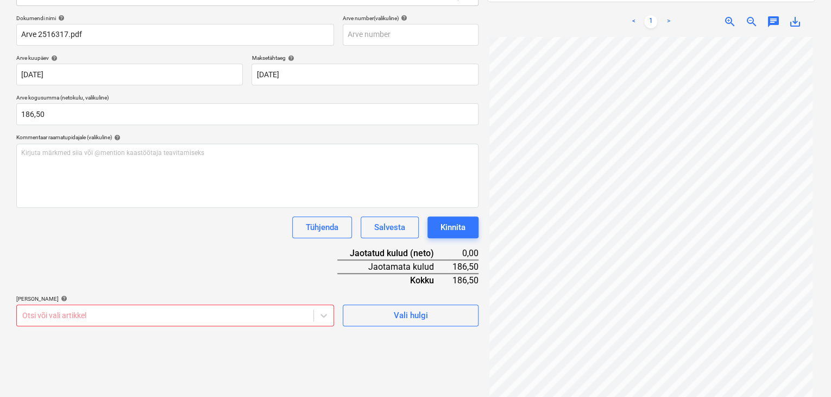
click at [179, 170] on div "Dokumendi nimi help Arve 2516317.pdf Arve number (valikuline) help Arve kuupäev…" at bounding box center [247, 170] width 462 height 311
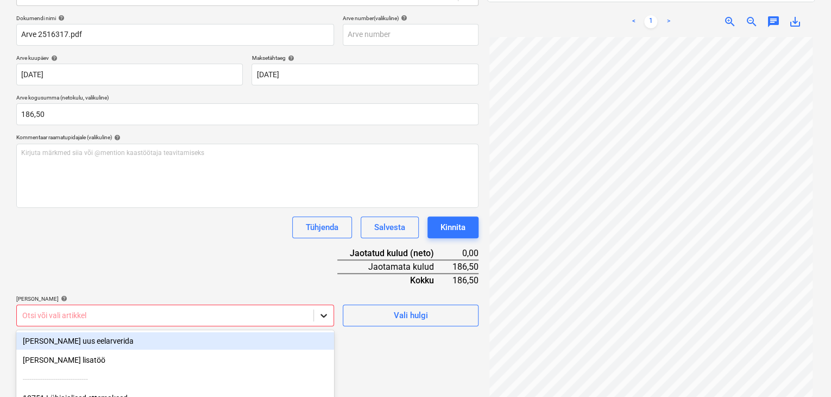
scroll to position [253, 0]
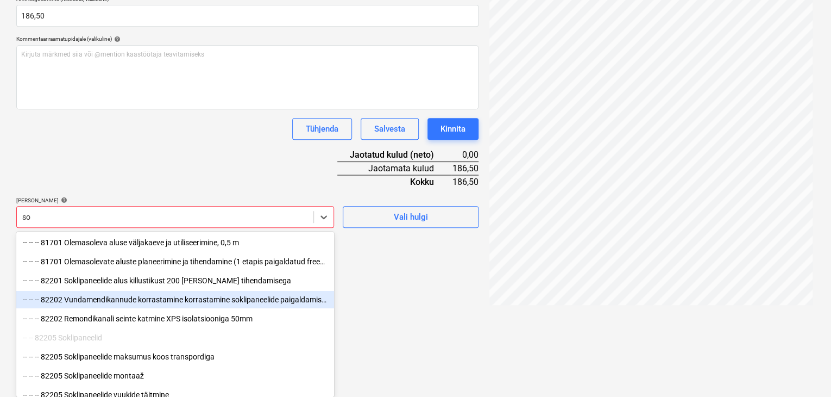
type input "s"
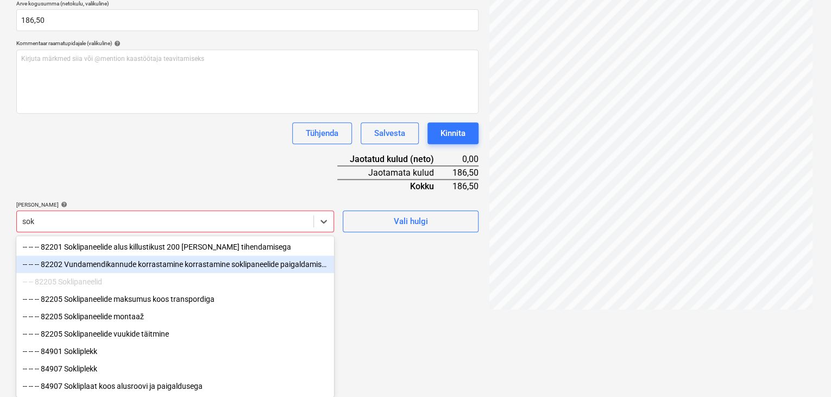
scroll to position [250, 0]
type input "sokli"
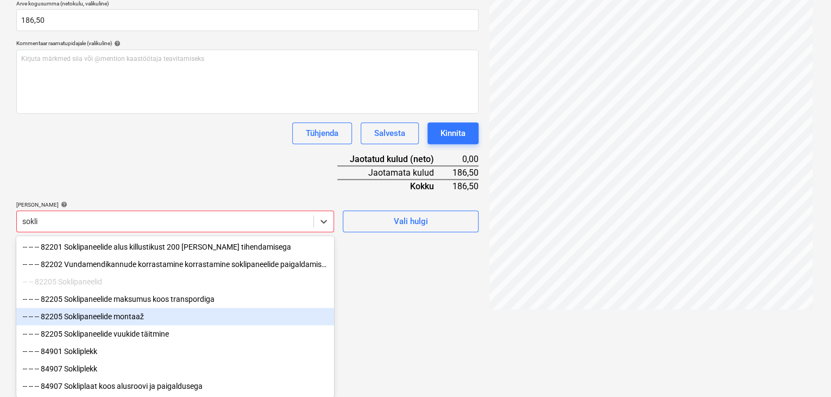
click at [92, 315] on div "-- -- -- 82205 Soklipaneelide montaaž" at bounding box center [175, 316] width 318 height 17
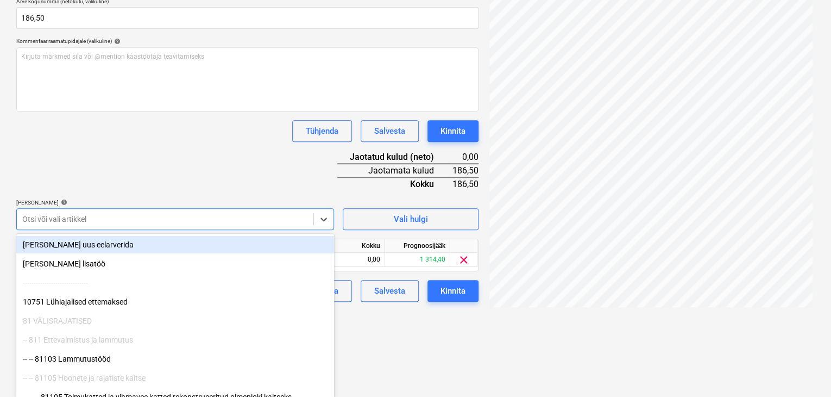
click at [163, 176] on div "Dokumendi nimi help Arve 2516317.pdf Arve number (valikuline) help Arve kuupäev…" at bounding box center [247, 110] width 462 height 383
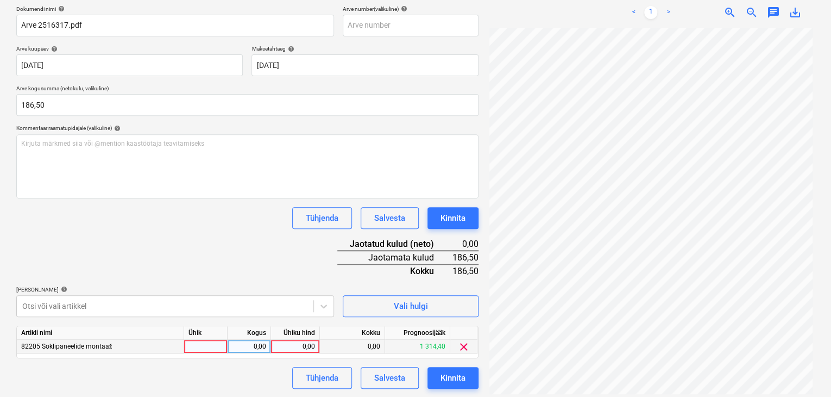
click at [311, 343] on div "0,00" at bounding box center [295, 347] width 40 height 14
type input "186,50"
click at [242, 264] on div "Dokumendi nimi help Arve 2516317.pdf Arve number (valikuline) help Arve kuupäev…" at bounding box center [247, 196] width 462 height 383
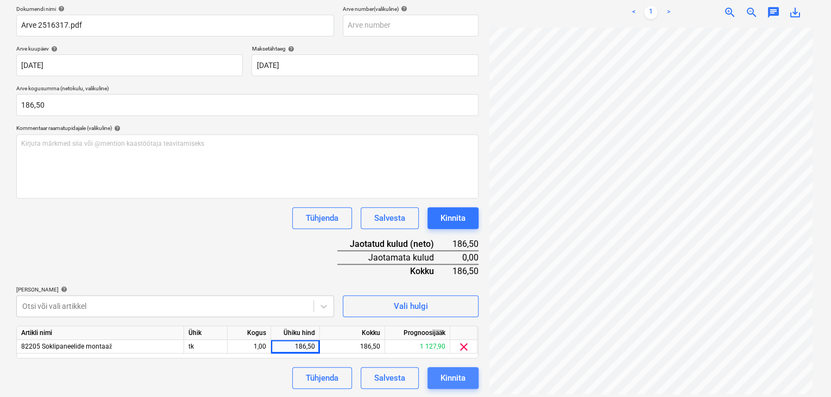
click at [468, 378] on button "Kinnita" at bounding box center [453, 378] width 51 height 22
